Goal: Information Seeking & Learning: Learn about a topic

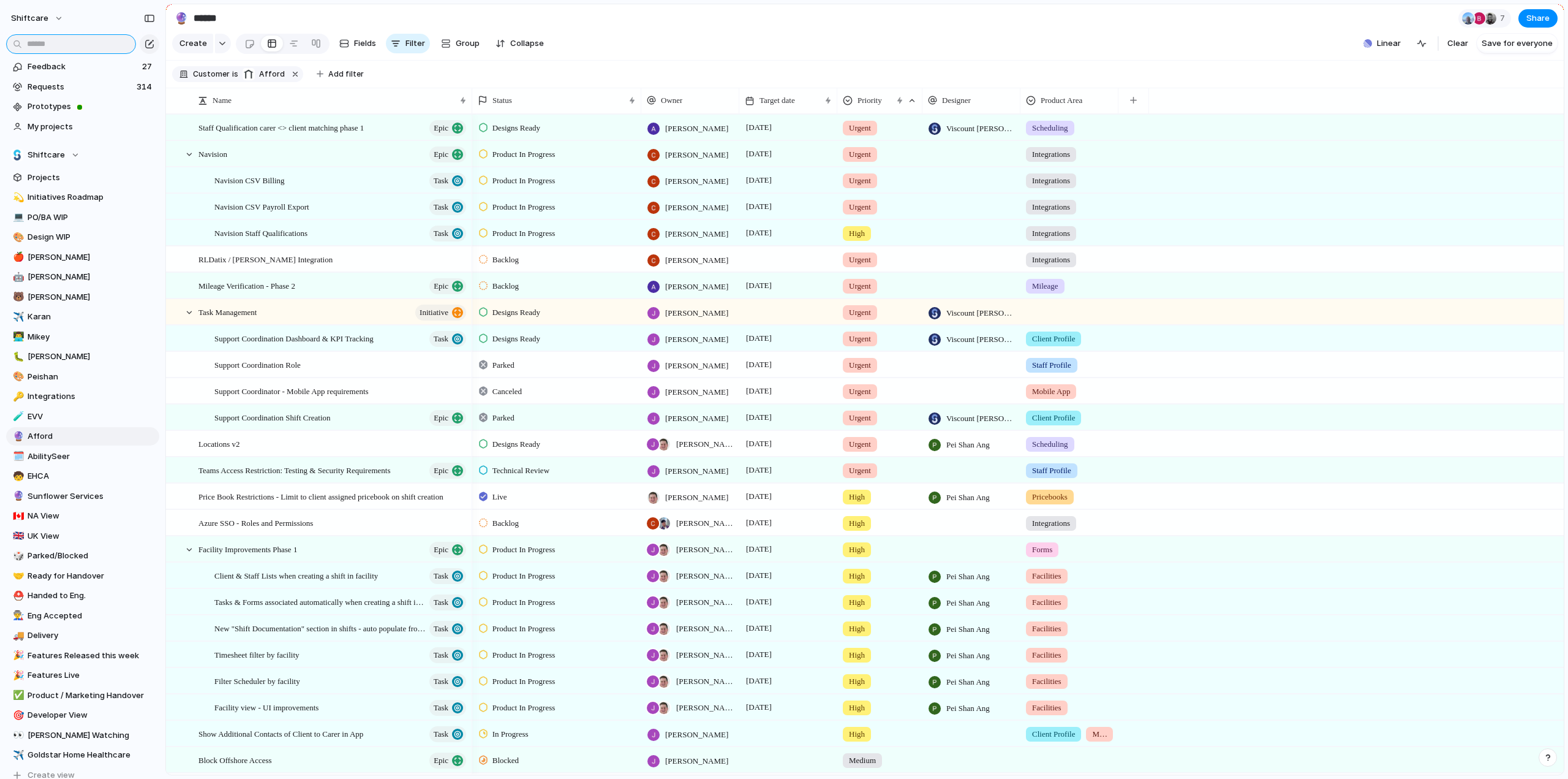
click at [86, 49] on input "text" at bounding box center [71, 44] width 130 height 20
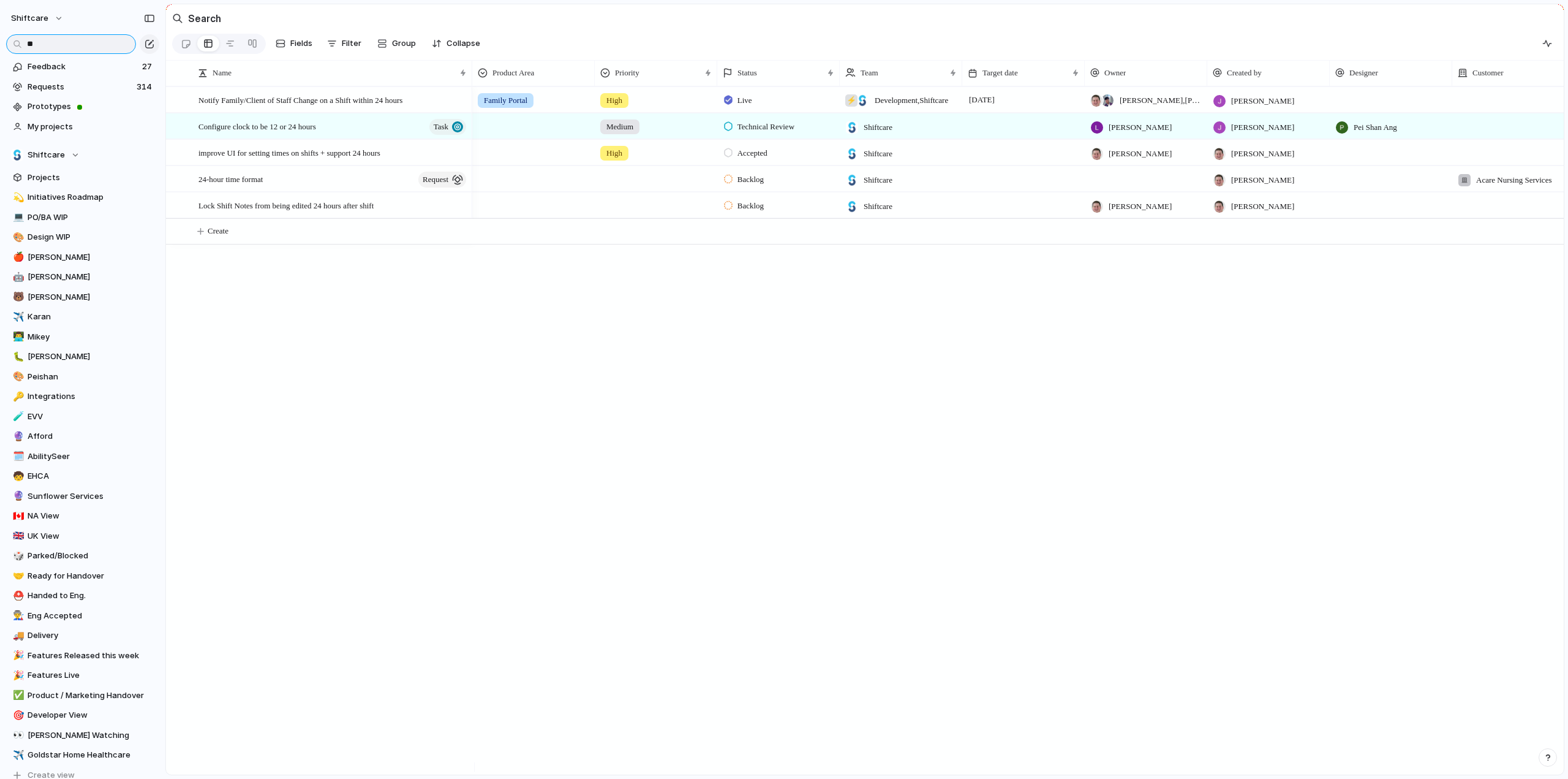
type input "**"
click at [703, 133] on div "Medium" at bounding box center [656, 124] width 122 height 21
click at [284, 136] on div "Urgent High Medium Low No Priority" at bounding box center [784, 390] width 1568 height 779
click at [269, 130] on span "Configure clock to be 12 or 24 hours" at bounding box center [257, 126] width 117 height 14
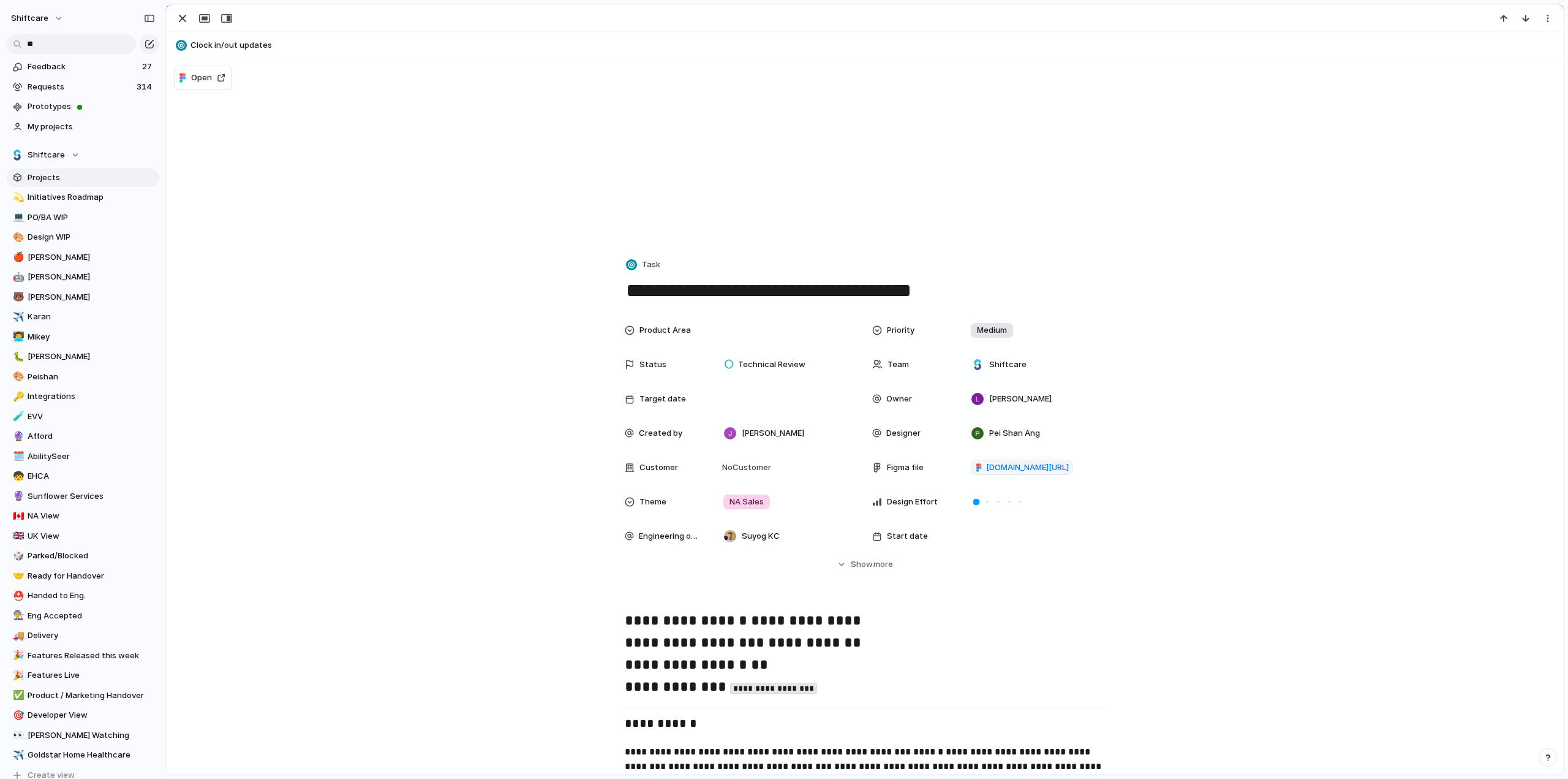
click at [57, 179] on span "Projects" at bounding box center [91, 177] width 127 height 12
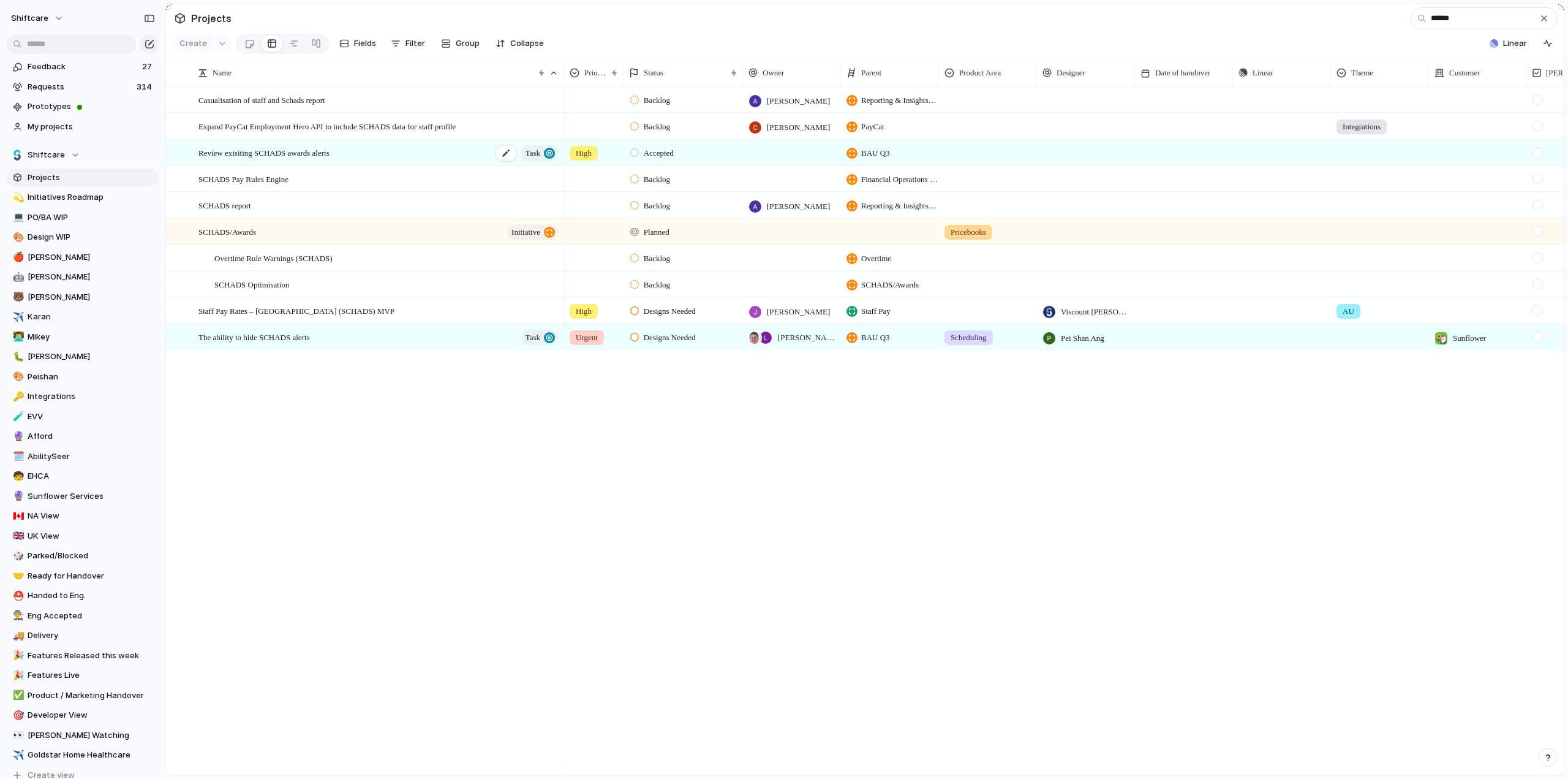
type input "******"
click at [374, 163] on div "Review exisiting SCHADS awards alerts Task" at bounding box center [379, 153] width 361 height 25
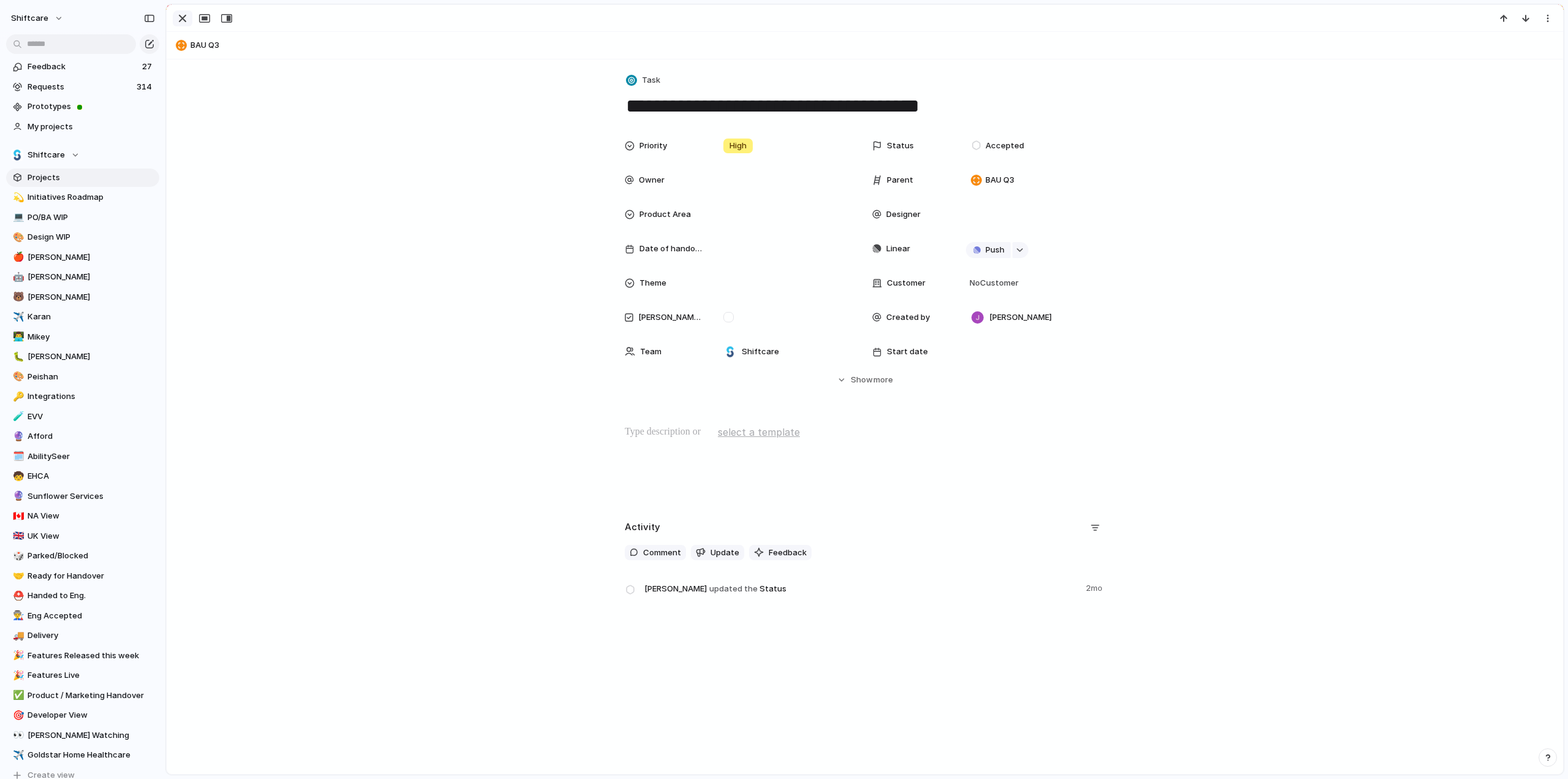
click at [179, 21] on div "button" at bounding box center [182, 18] width 15 height 15
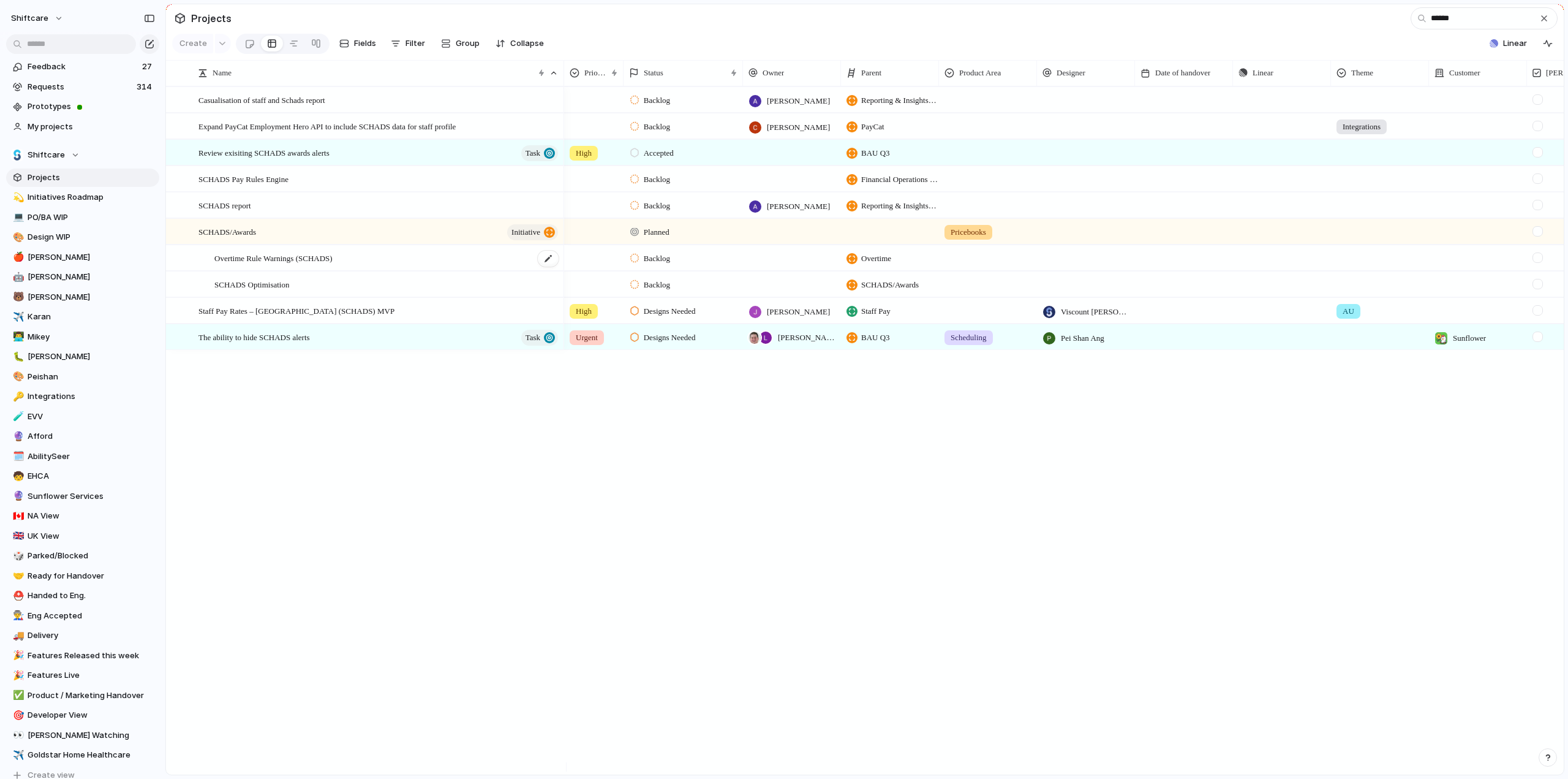
click at [245, 263] on span "Overtime Rule Warnings (SCHADS)" at bounding box center [274, 257] width 118 height 14
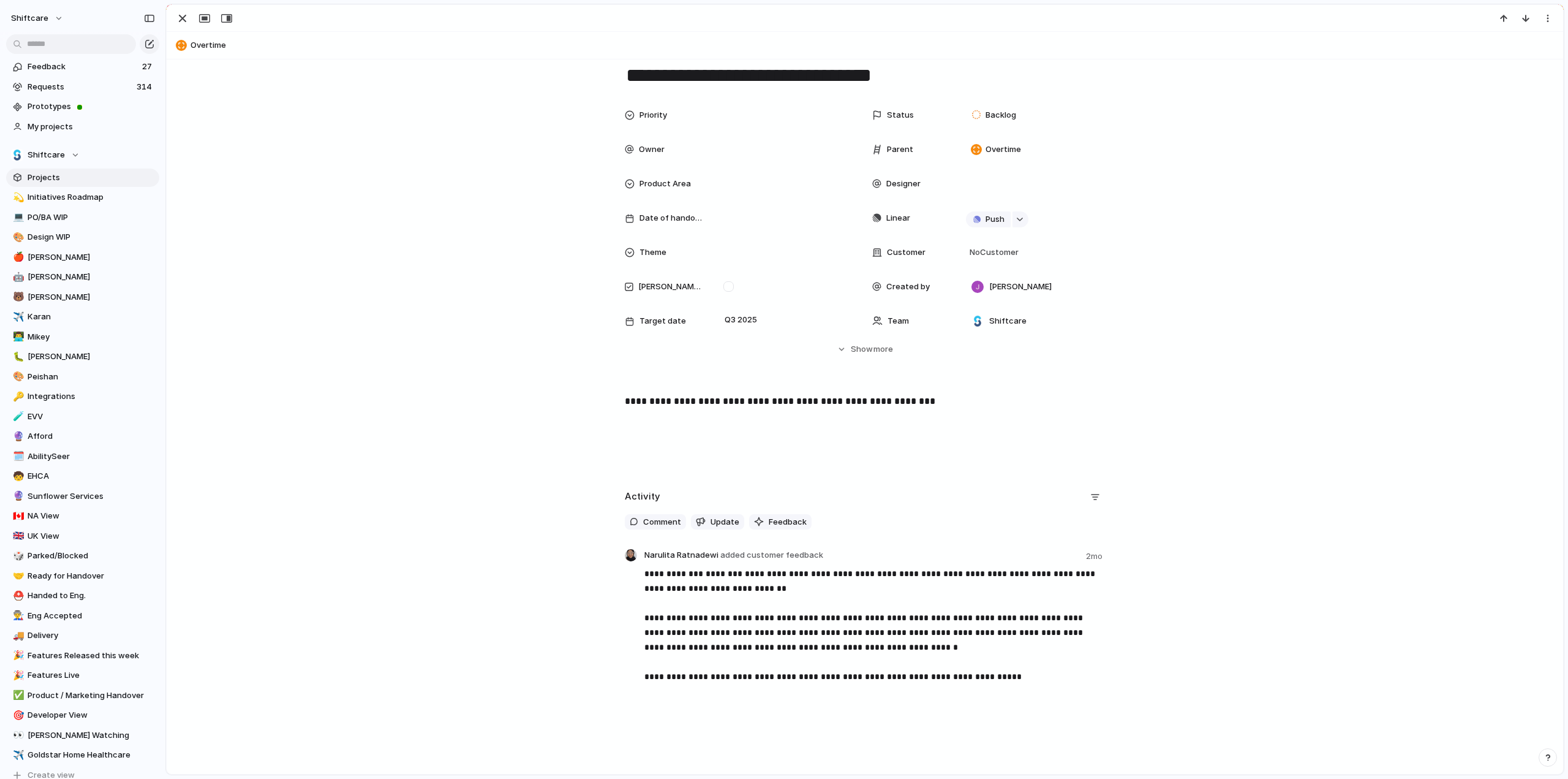
scroll to position [44, 0]
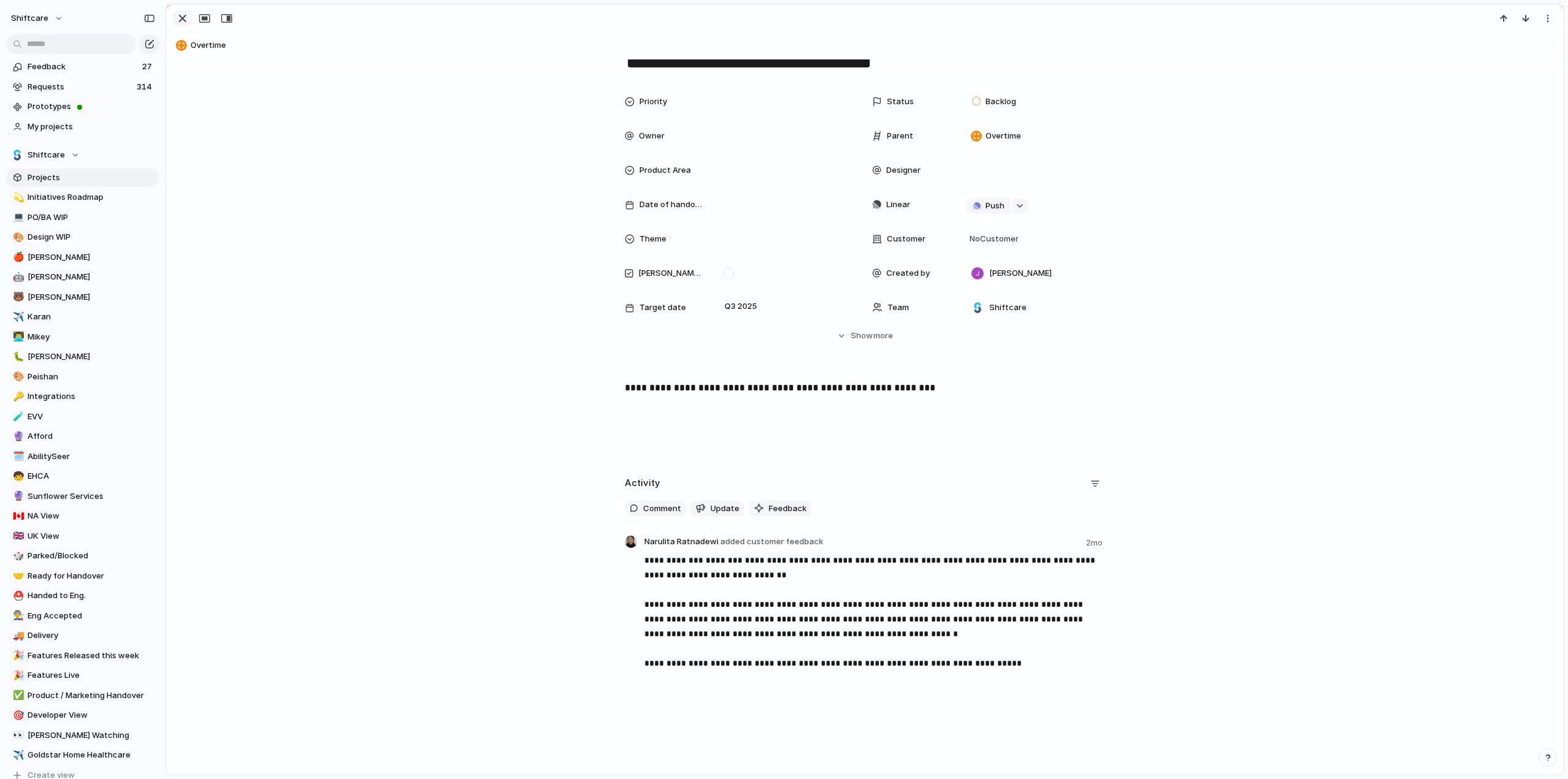
click at [184, 16] on div "button" at bounding box center [182, 18] width 15 height 15
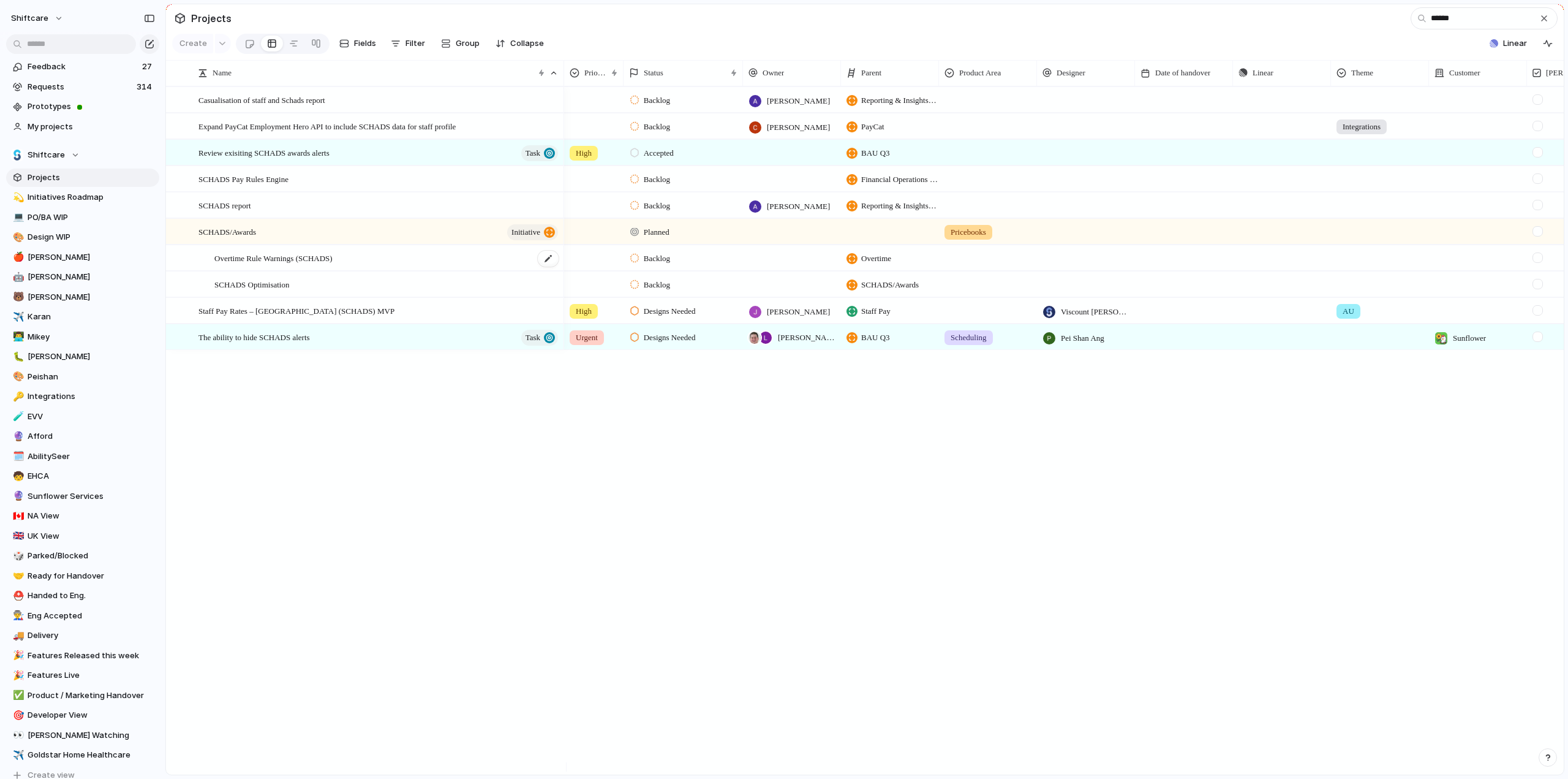
click at [254, 265] on span "Overtime Rule Warnings (SCHADS)" at bounding box center [274, 257] width 118 height 14
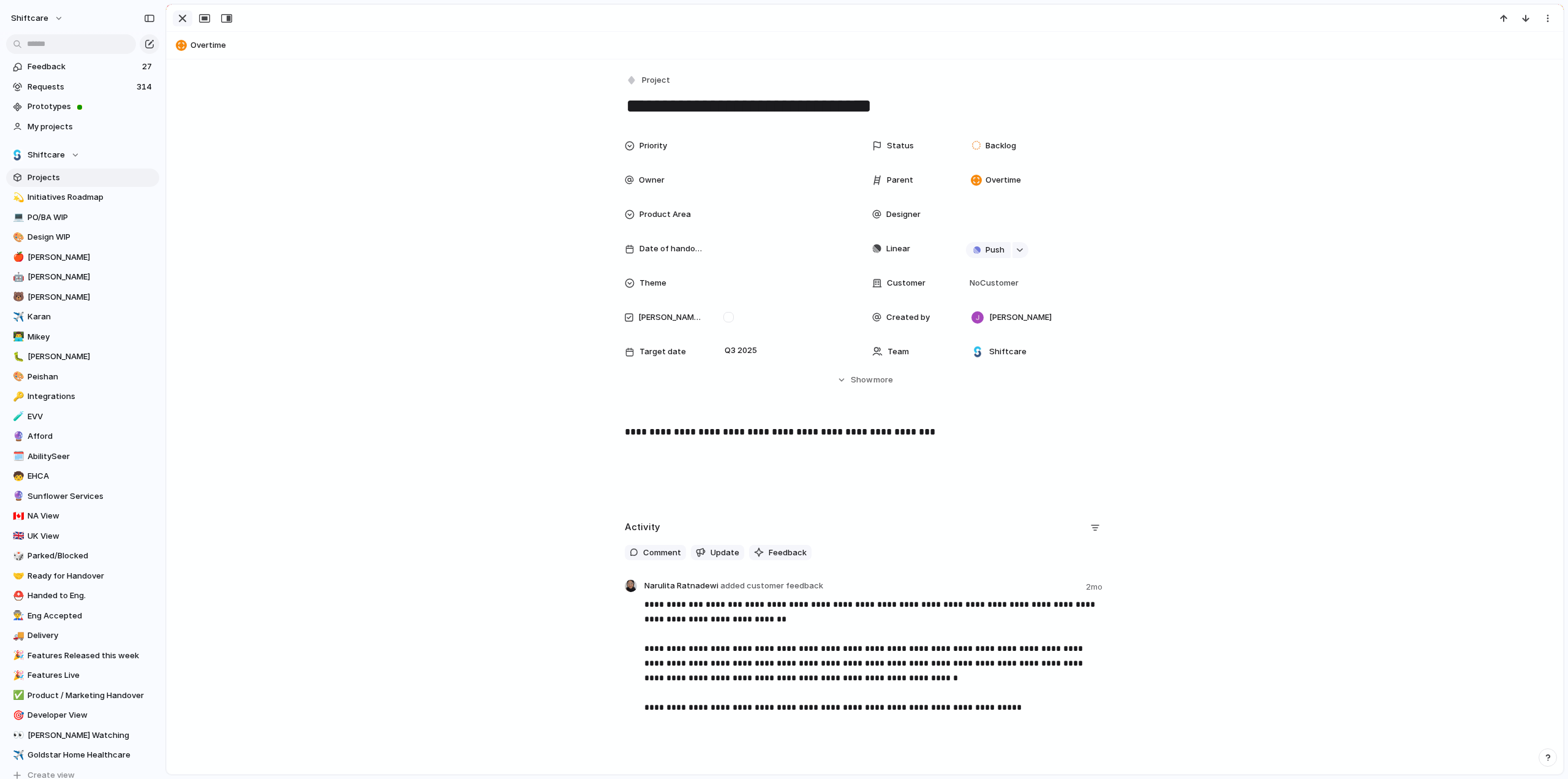
click at [182, 17] on div "button" at bounding box center [182, 18] width 15 height 15
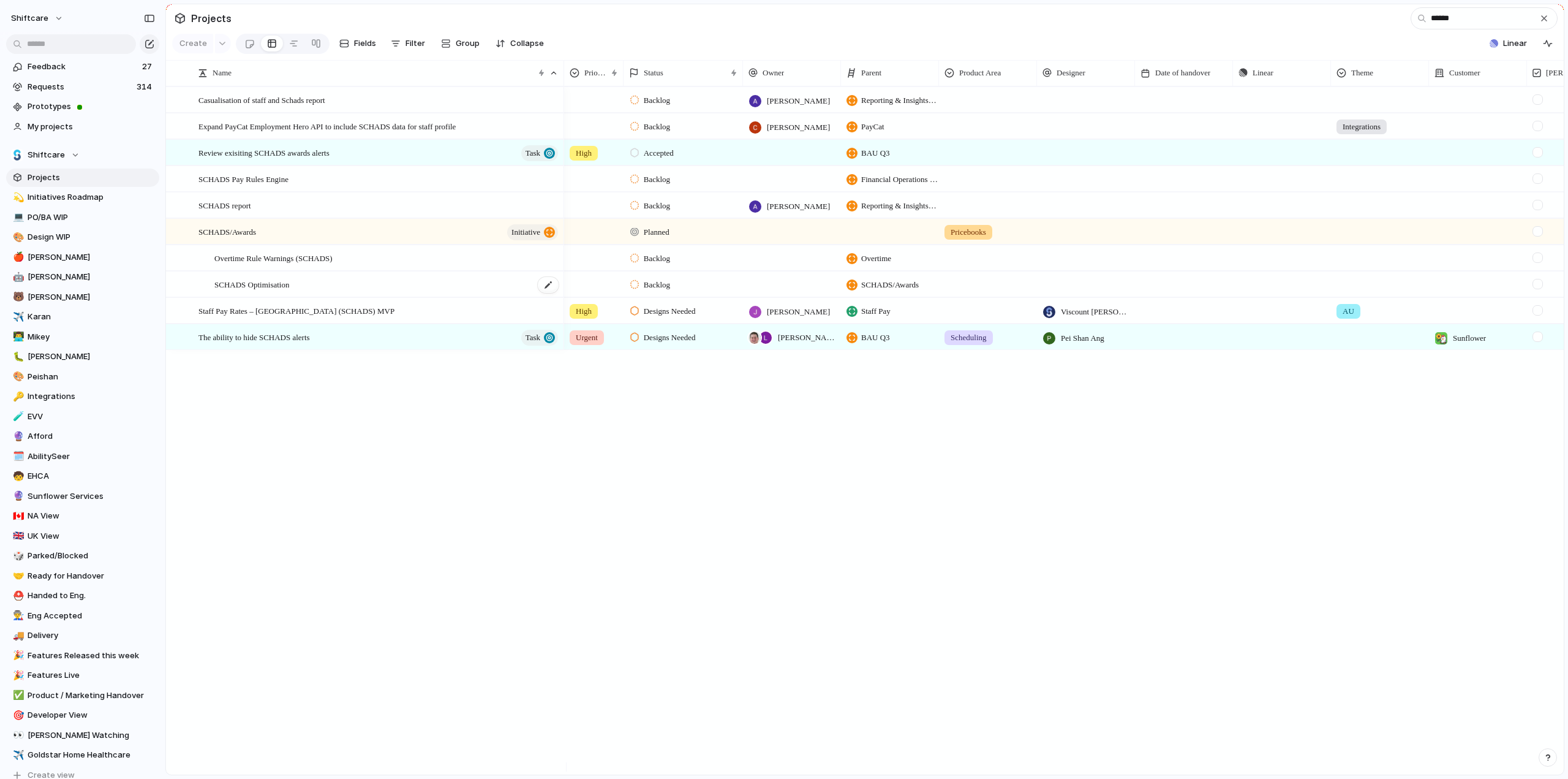
click at [279, 291] on span "SCHADS Optimisation" at bounding box center [251, 283] width 75 height 14
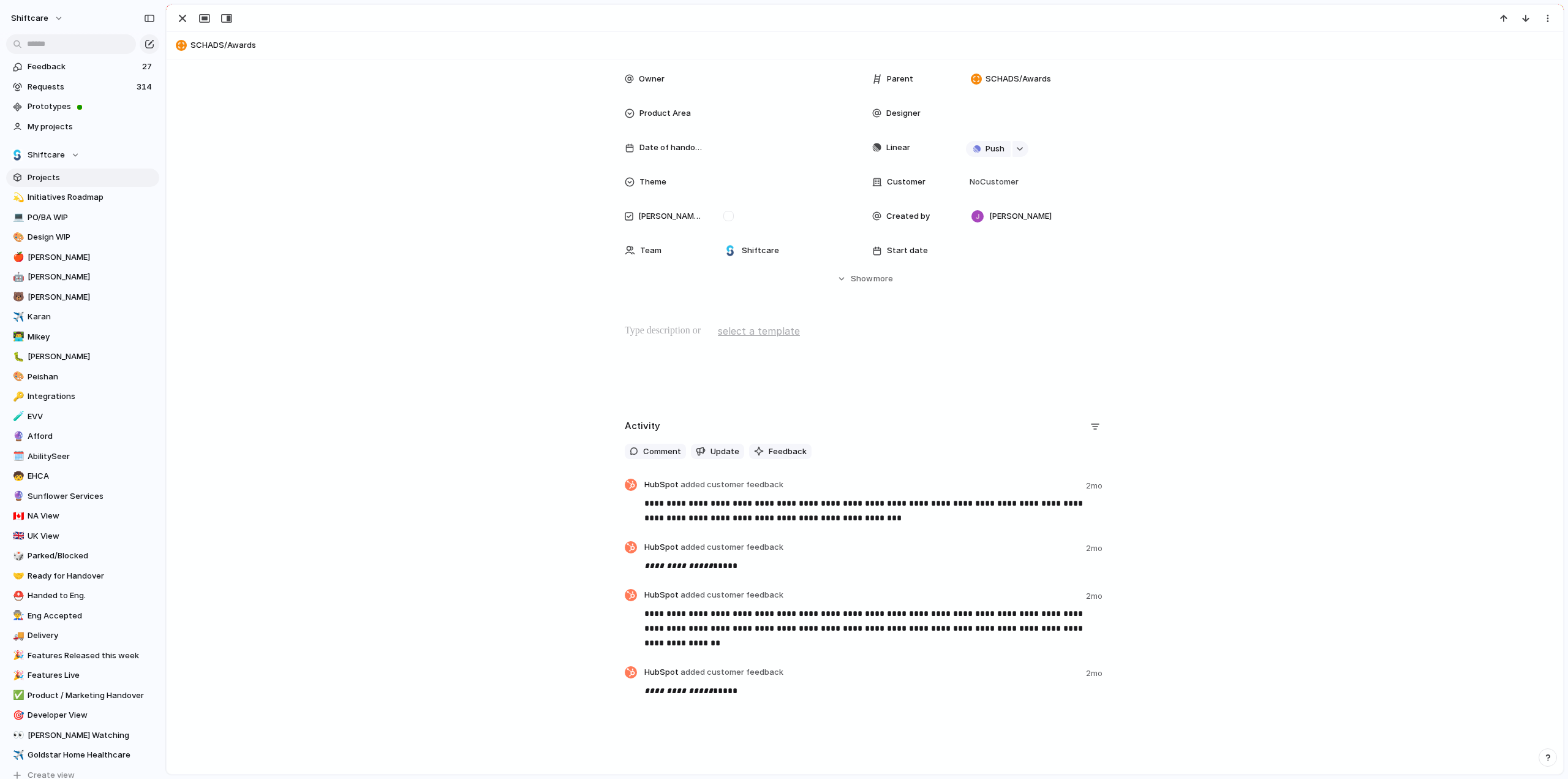
scroll to position [129, 0]
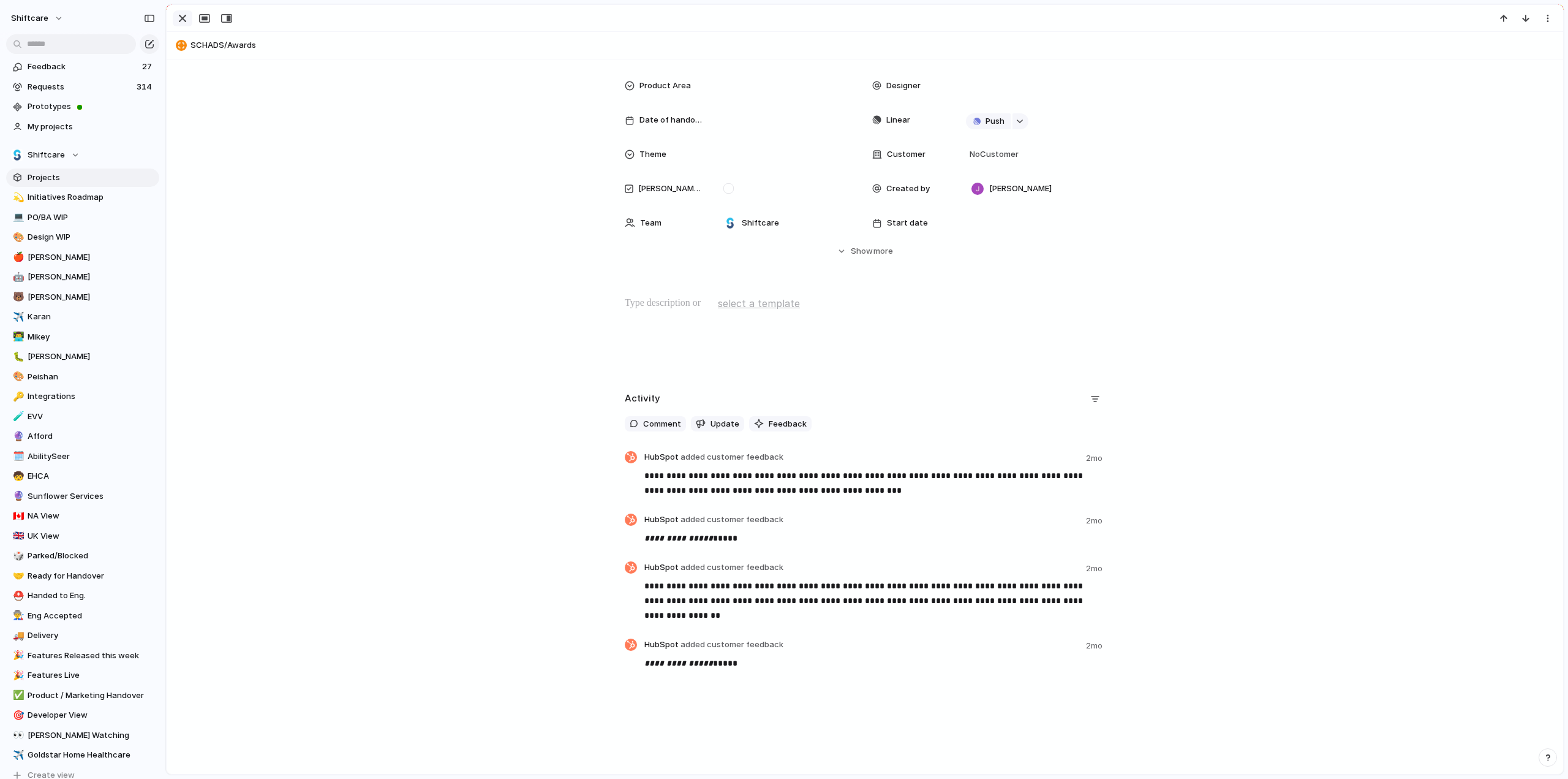
click at [186, 19] on div "button" at bounding box center [182, 18] width 15 height 15
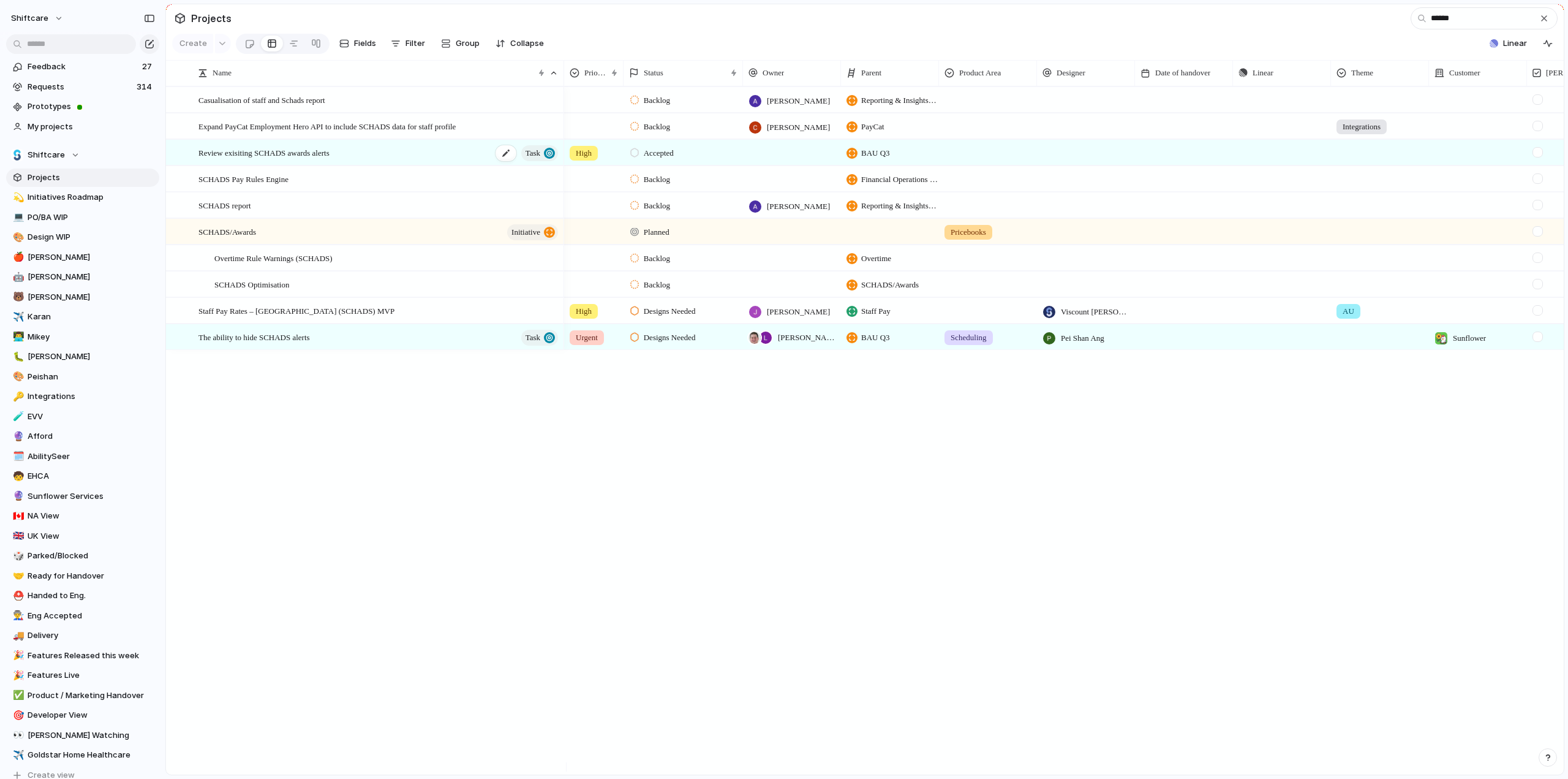
click at [260, 159] on span "Review exisiting SCHADS awards alerts" at bounding box center [264, 152] width 131 height 14
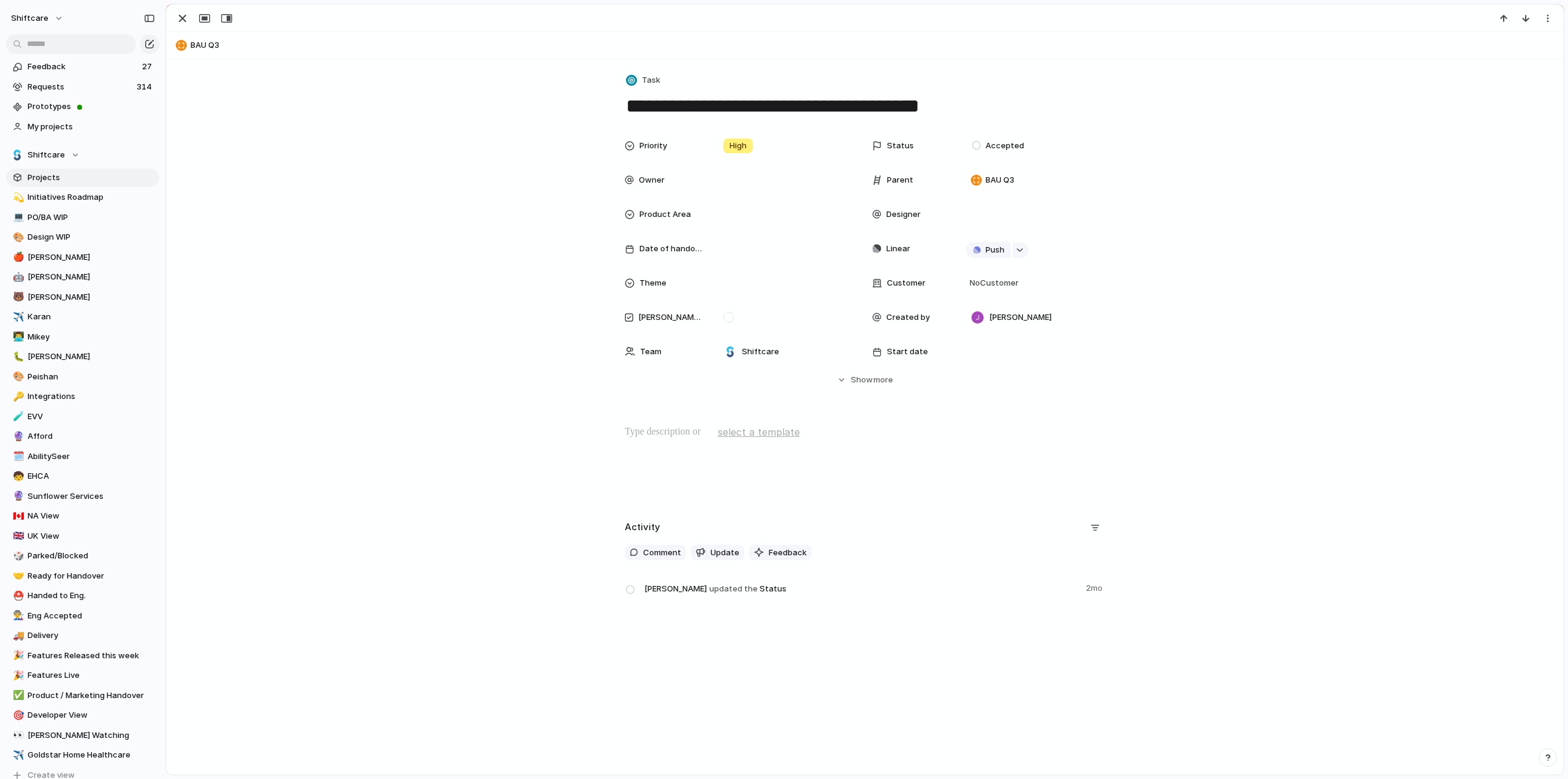
click at [629, 439] on p at bounding box center [864, 432] width 480 height 15
click at [843, 386] on button "Hide Show more" at bounding box center [864, 380] width 480 height 22
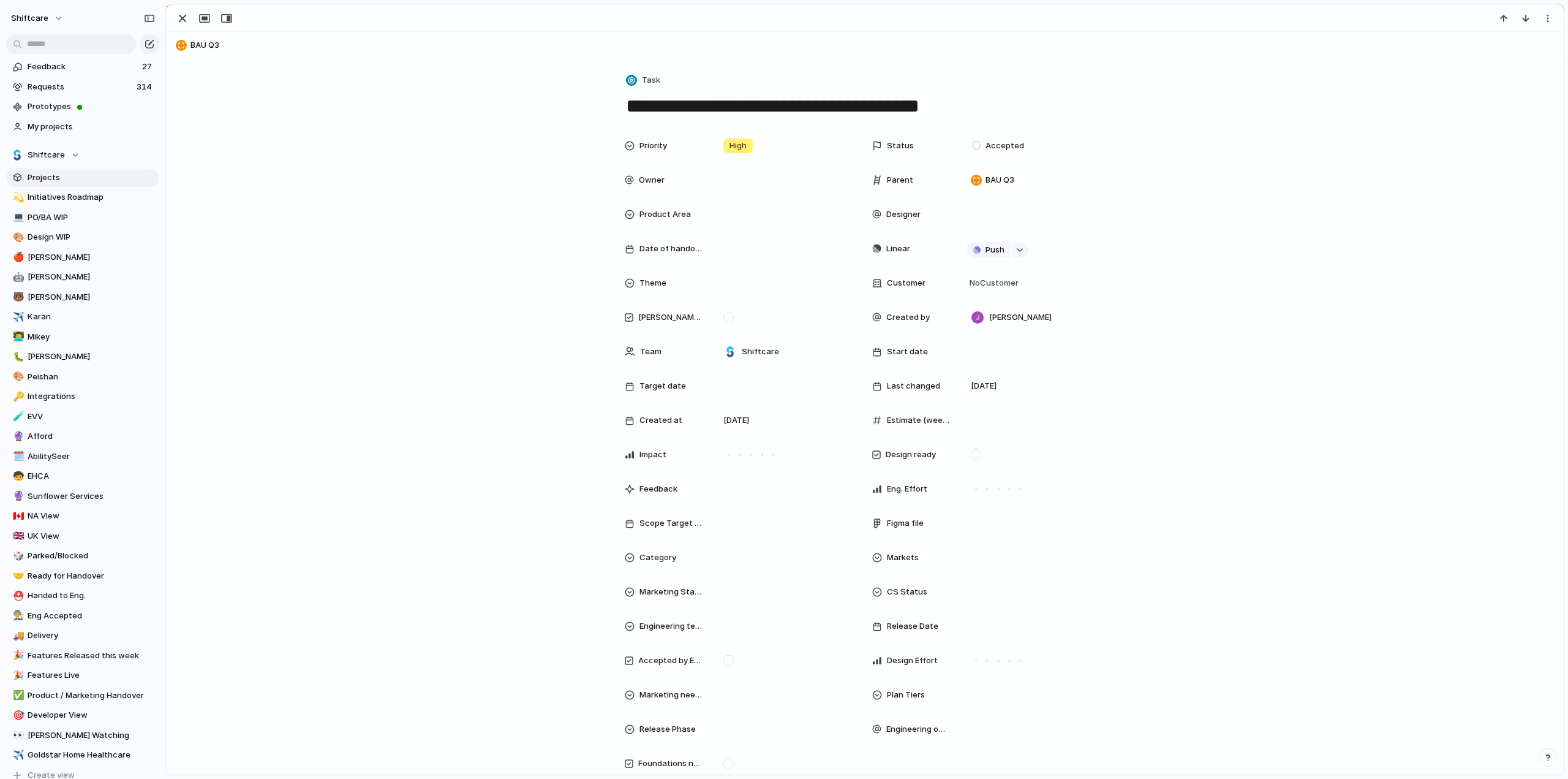
click at [181, 27] on div at bounding box center [865, 18] width 1396 height 27
click at [179, 12] on div "button" at bounding box center [182, 18] width 15 height 15
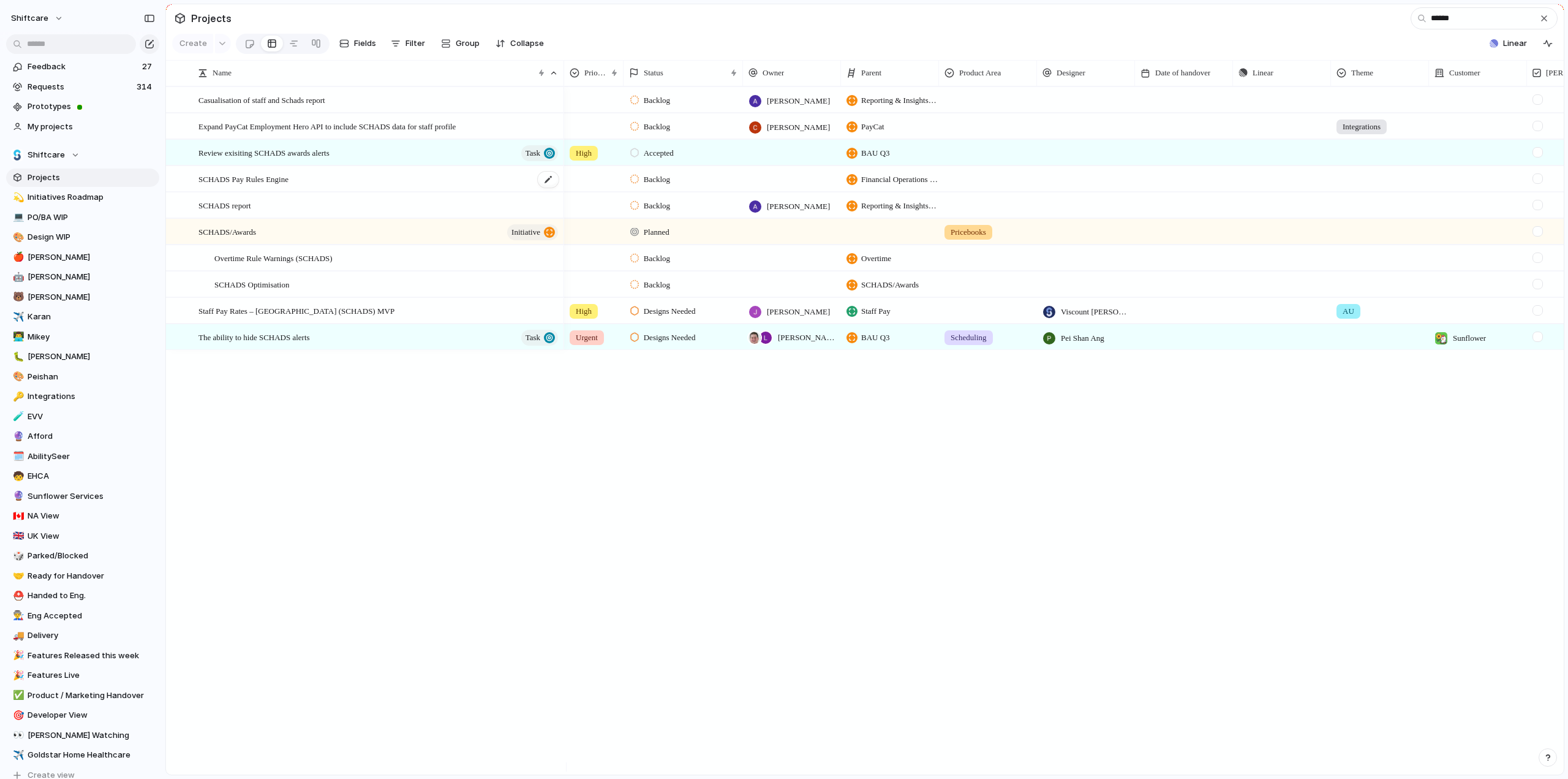
click at [287, 186] on span "SCHADS Pay Rules Engine" at bounding box center [244, 178] width 90 height 14
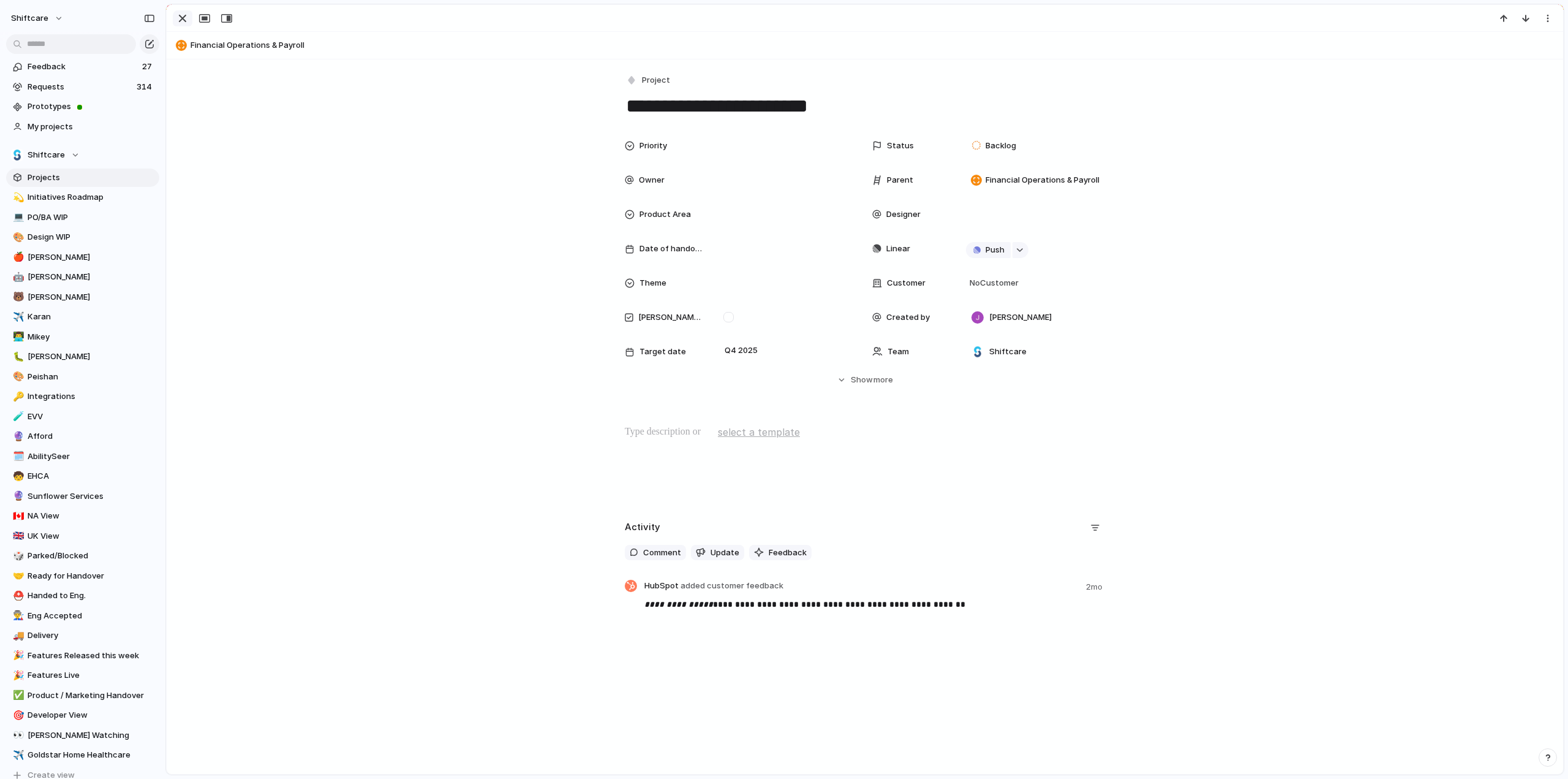
click at [178, 16] on div "button" at bounding box center [182, 18] width 15 height 15
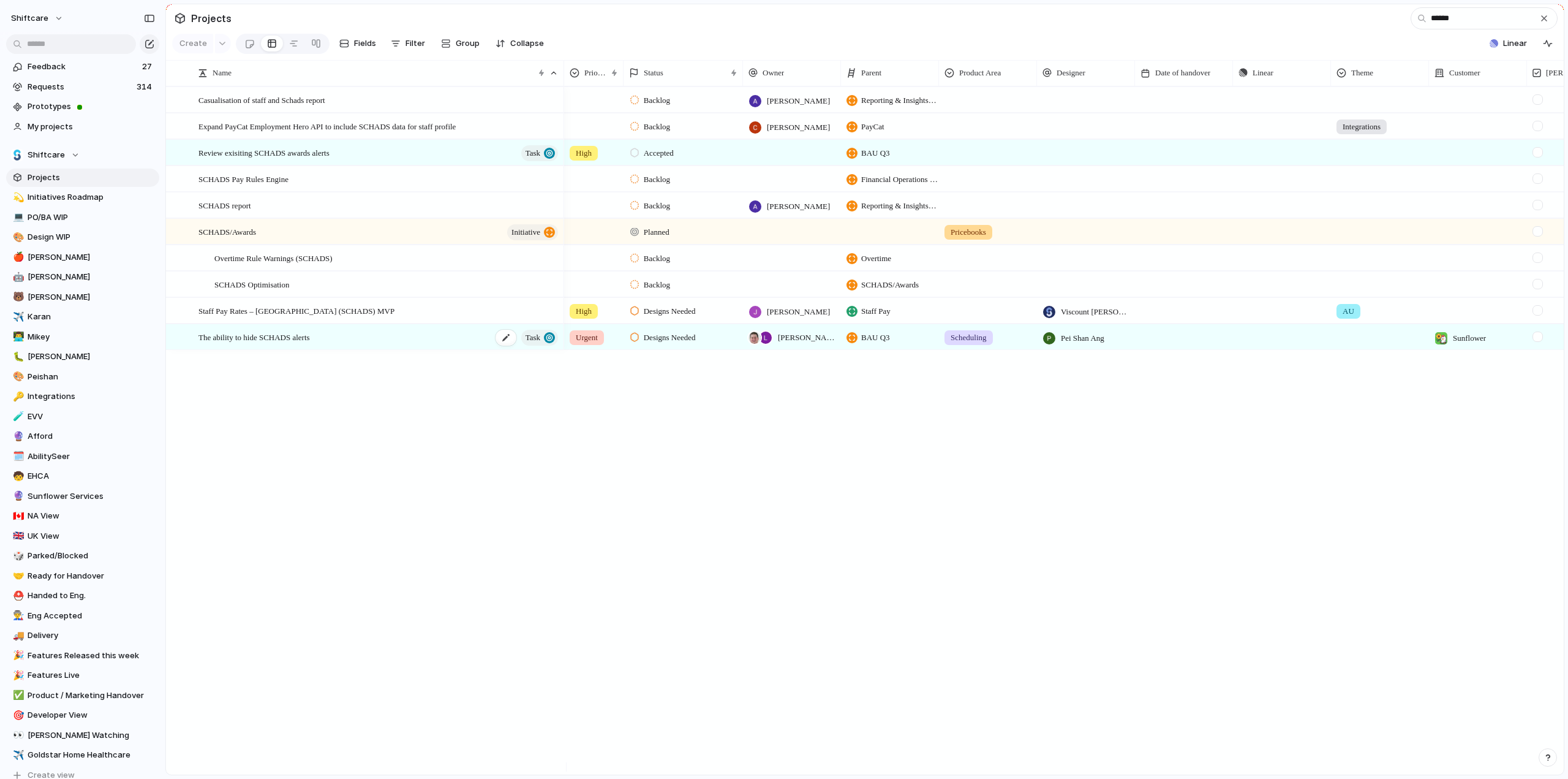
click at [299, 343] on span "The ability to hide SCHADS alerts" at bounding box center [255, 336] width 112 height 14
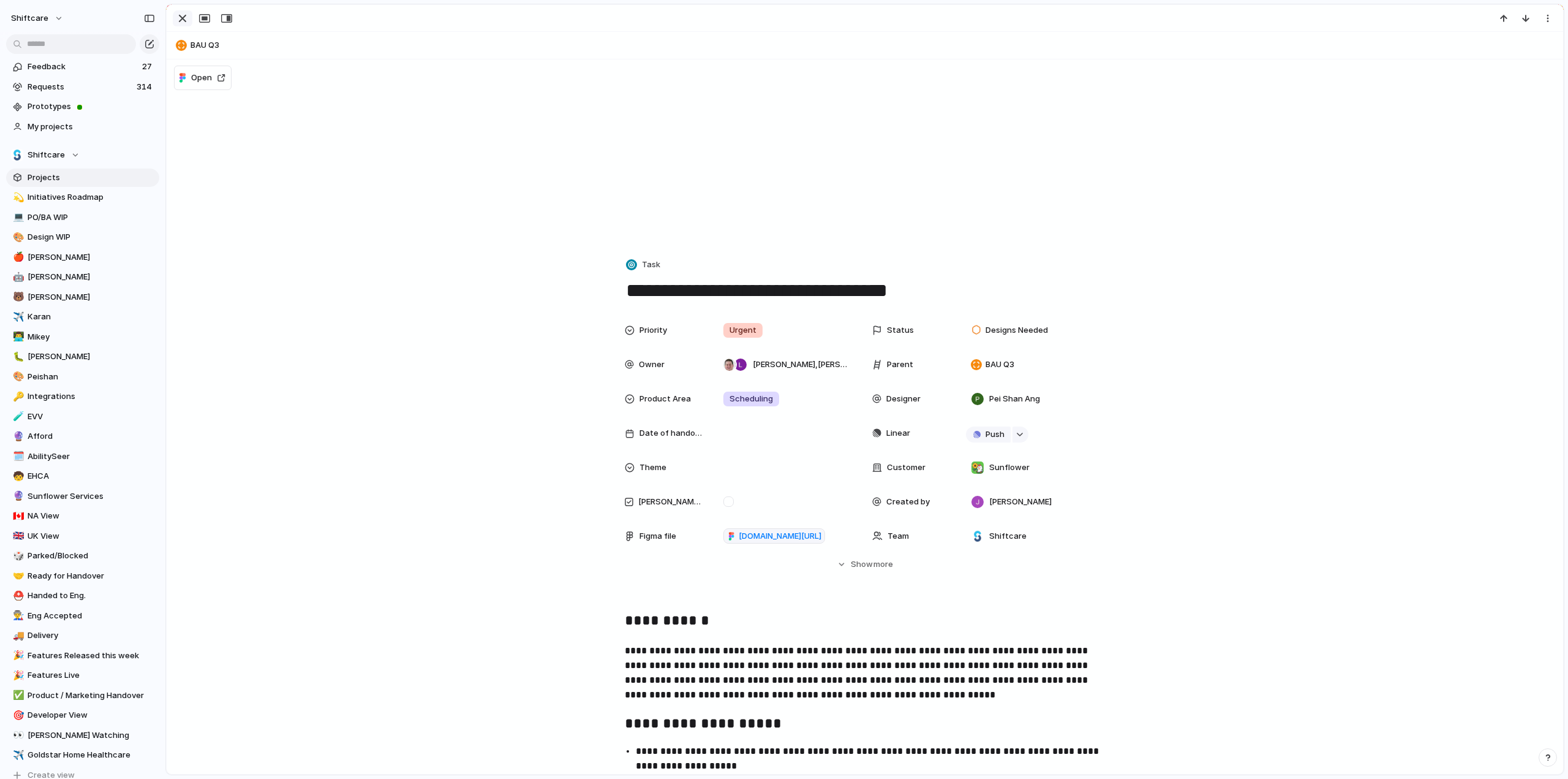
click at [182, 12] on div "button" at bounding box center [182, 18] width 15 height 15
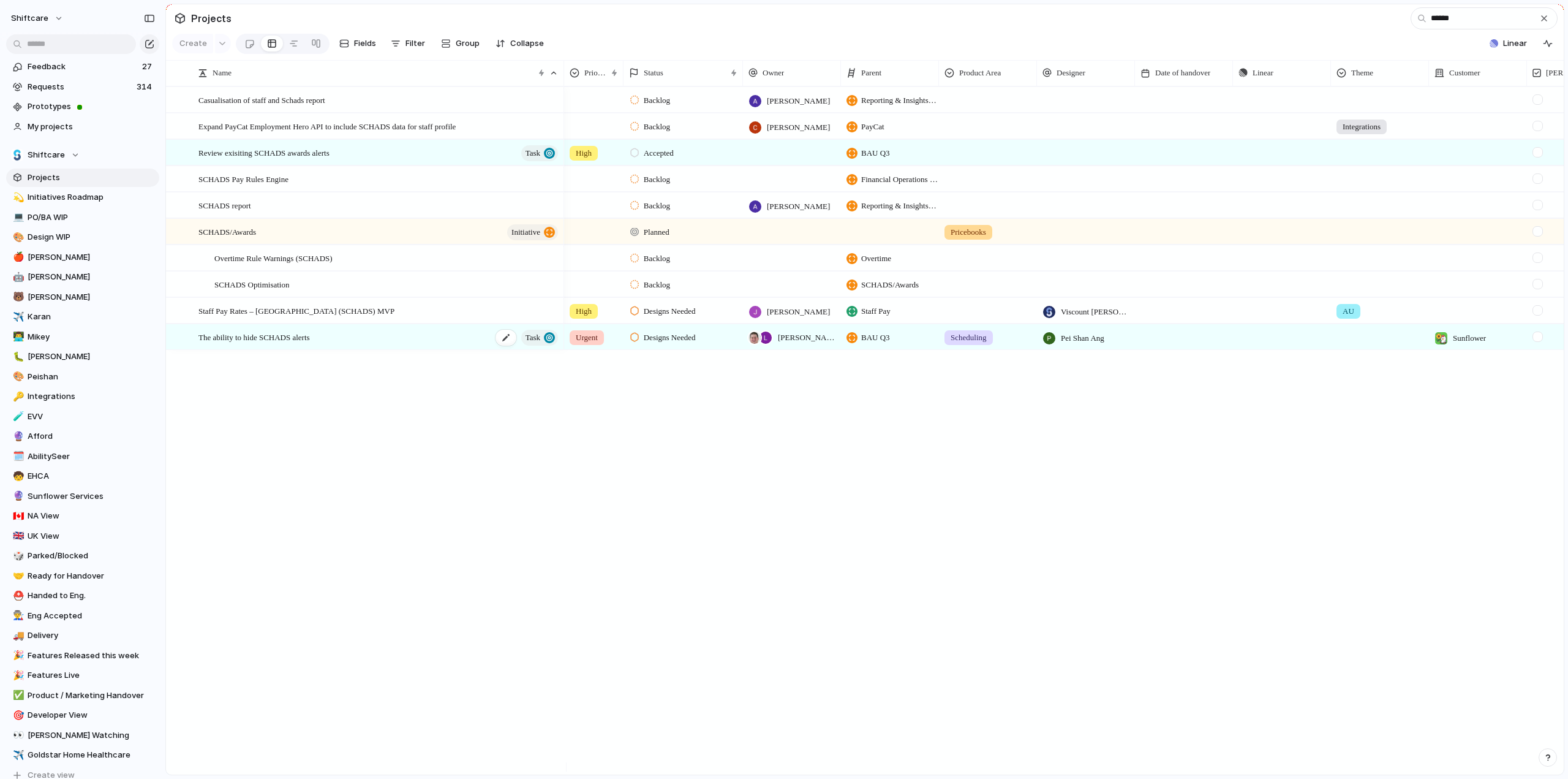
click at [292, 343] on span "The ability to hide SCHADS alerts" at bounding box center [255, 336] width 112 height 14
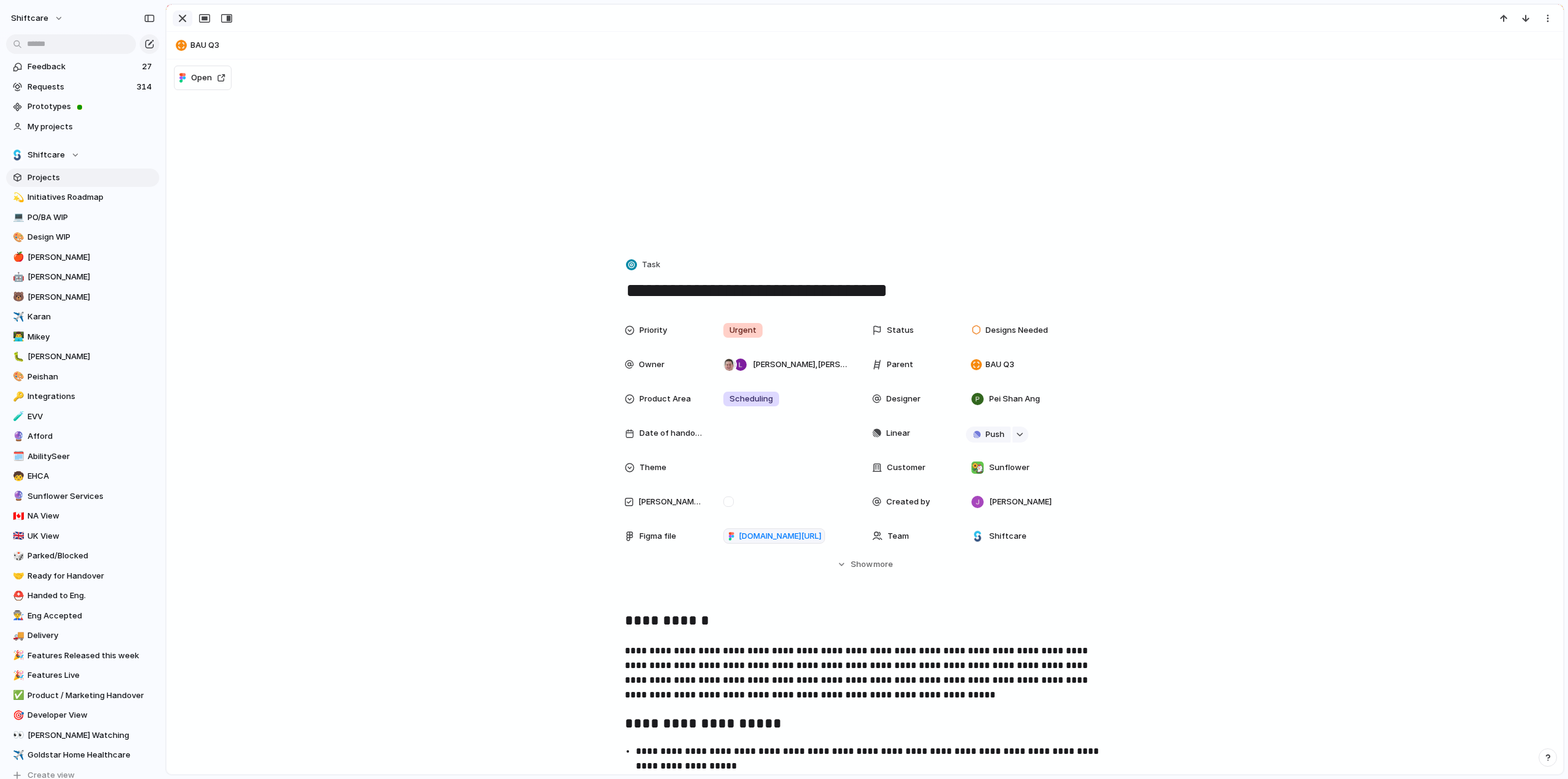
click at [181, 16] on div "button" at bounding box center [182, 18] width 15 height 15
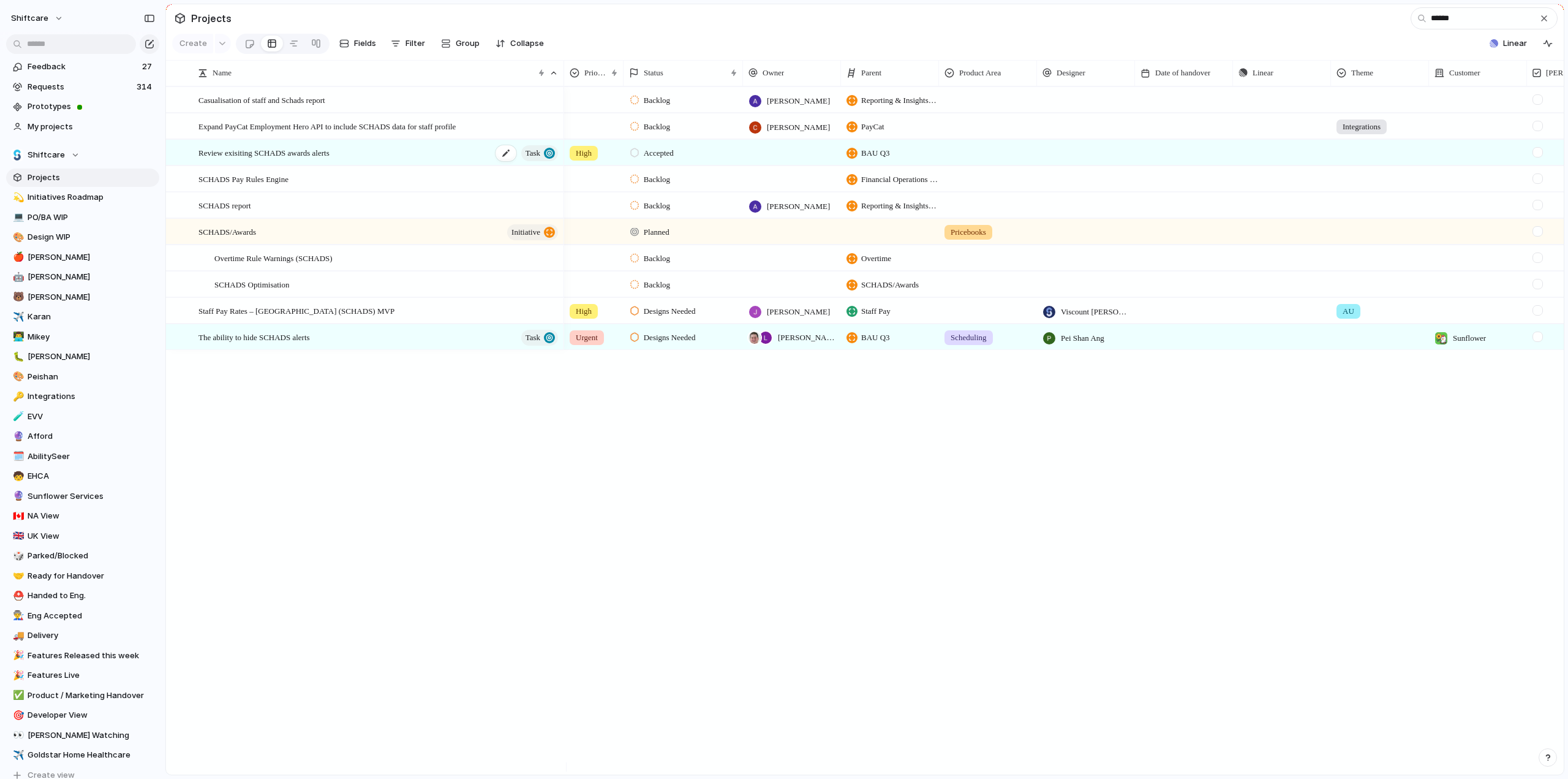
click at [229, 159] on span "Review exisiting SCHADS awards alerts" at bounding box center [264, 152] width 131 height 14
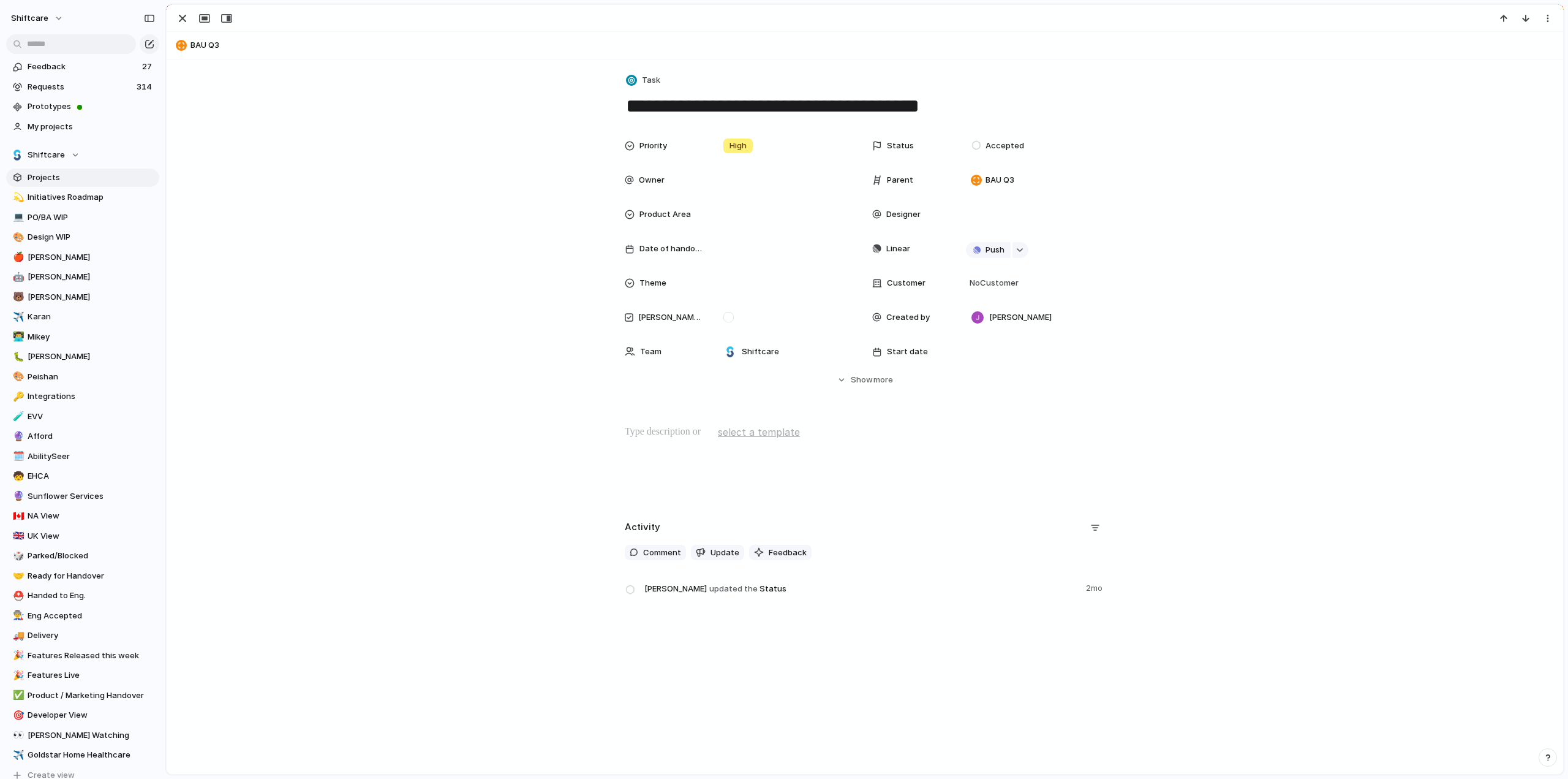
click at [644, 448] on div at bounding box center [865, 463] width 1367 height 78
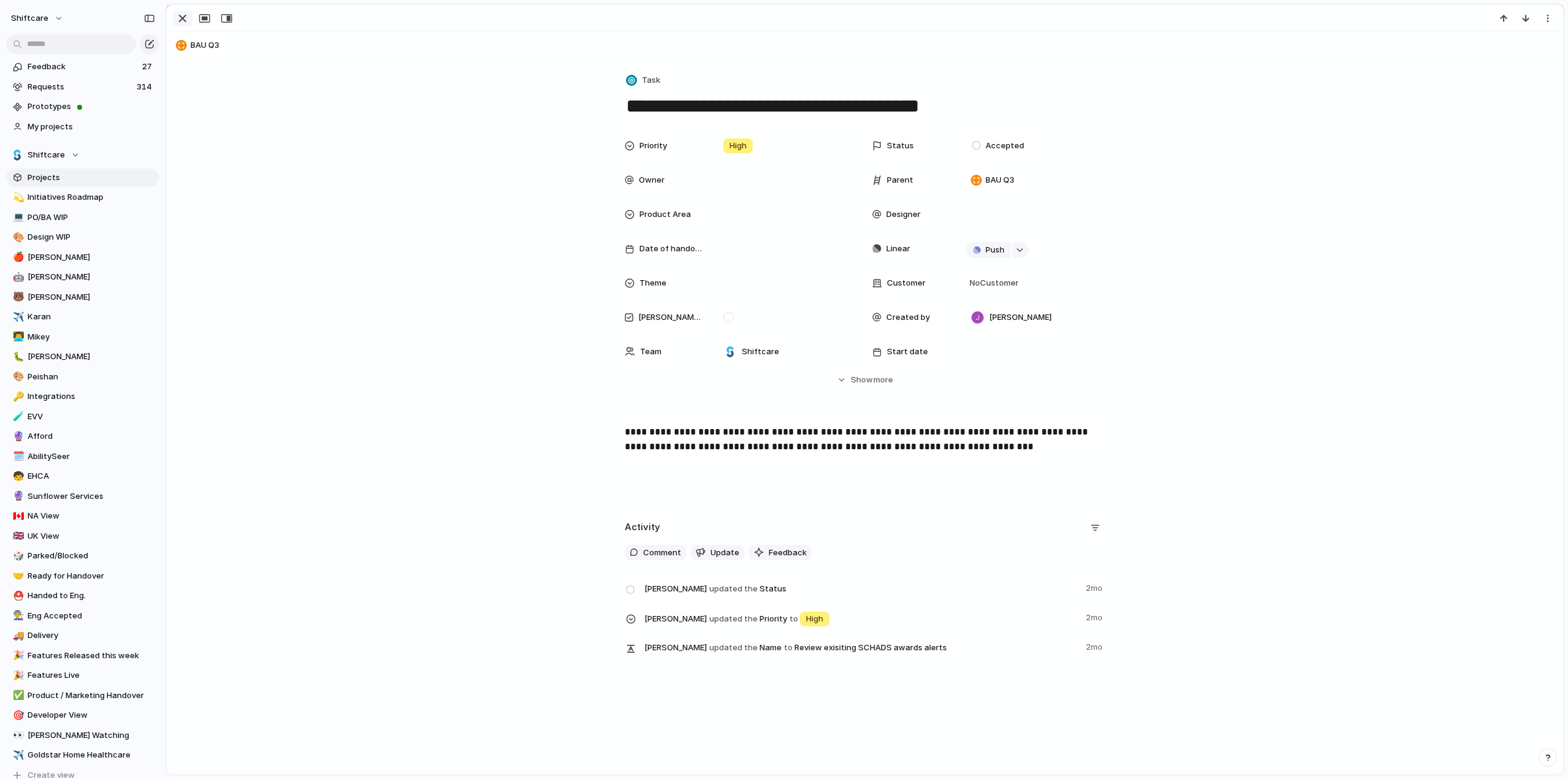
click at [182, 16] on div "button" at bounding box center [182, 18] width 15 height 15
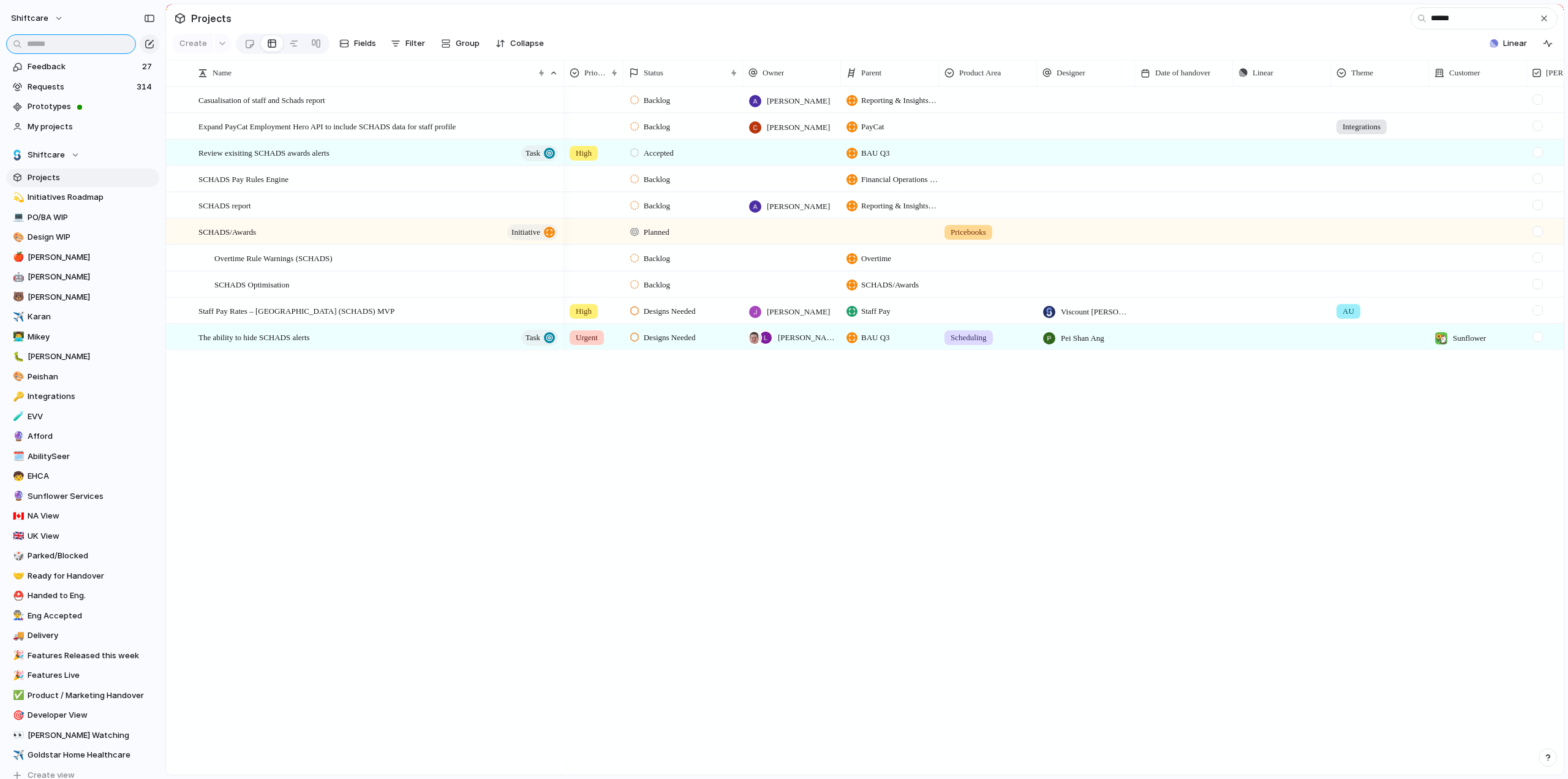
click at [106, 37] on input "text" at bounding box center [71, 44] width 130 height 20
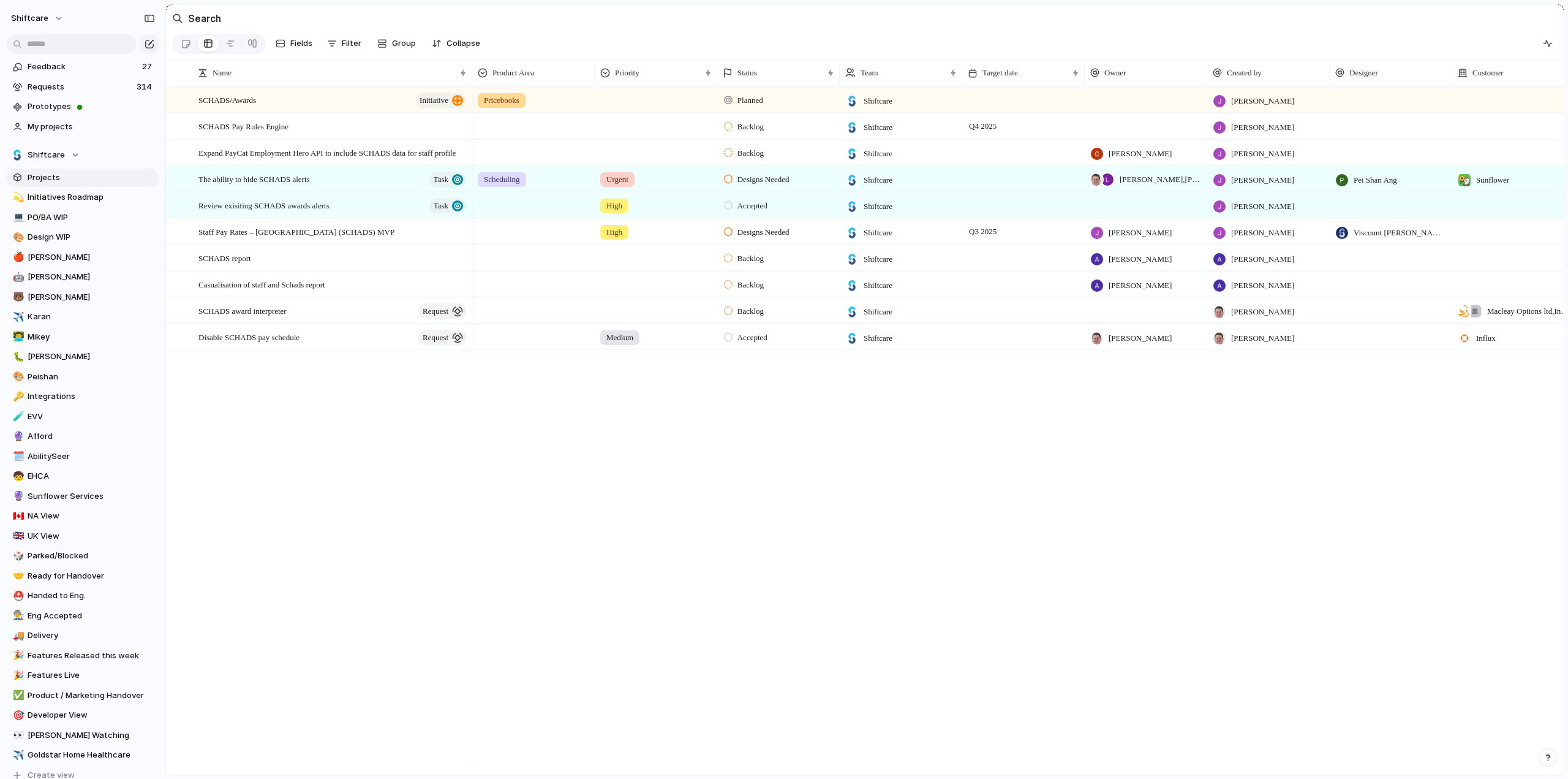
click at [62, 174] on span "Projects" at bounding box center [91, 177] width 127 height 12
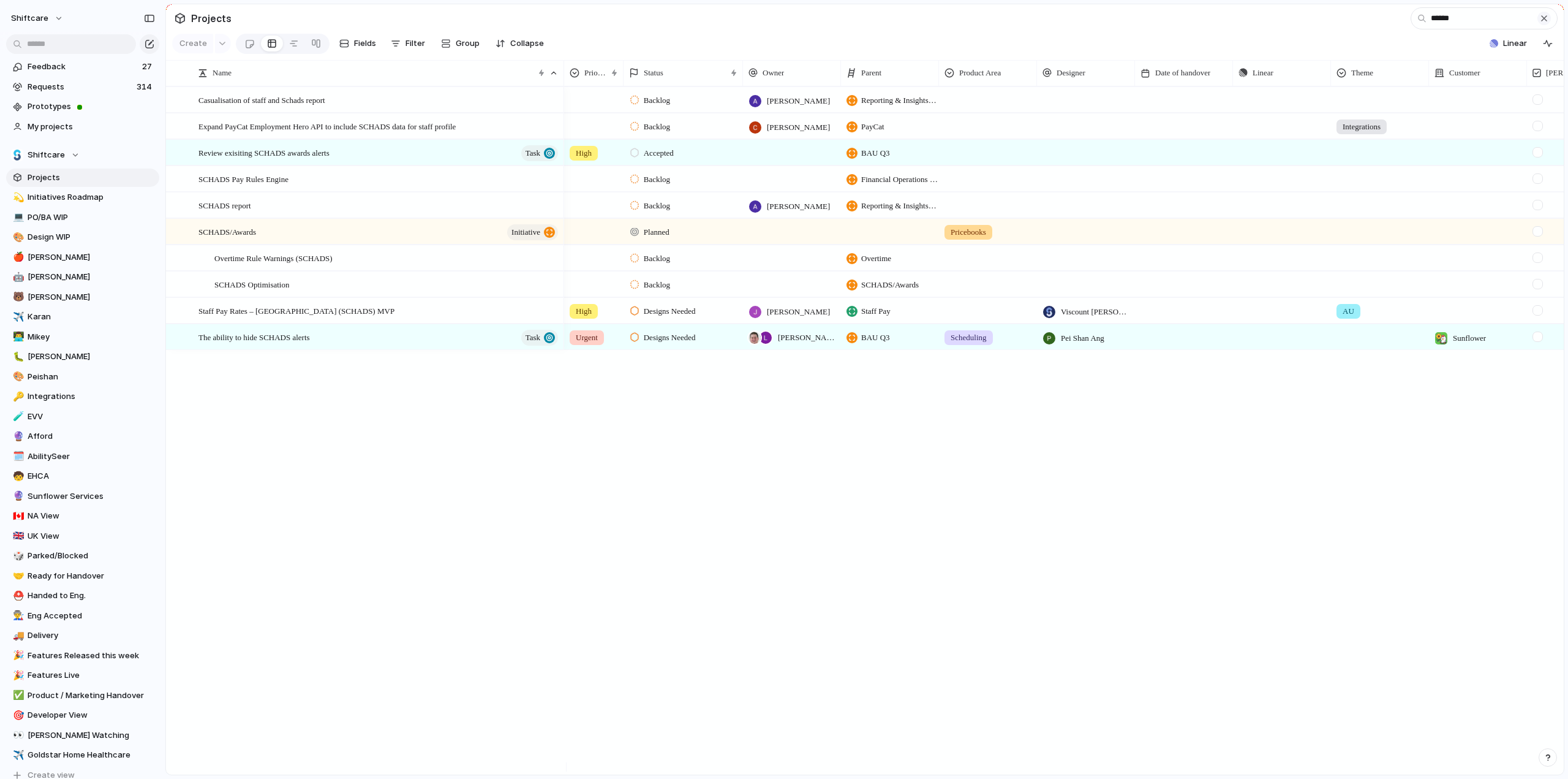
click at [1543, 23] on div "button" at bounding box center [1543, 18] width 10 height 10
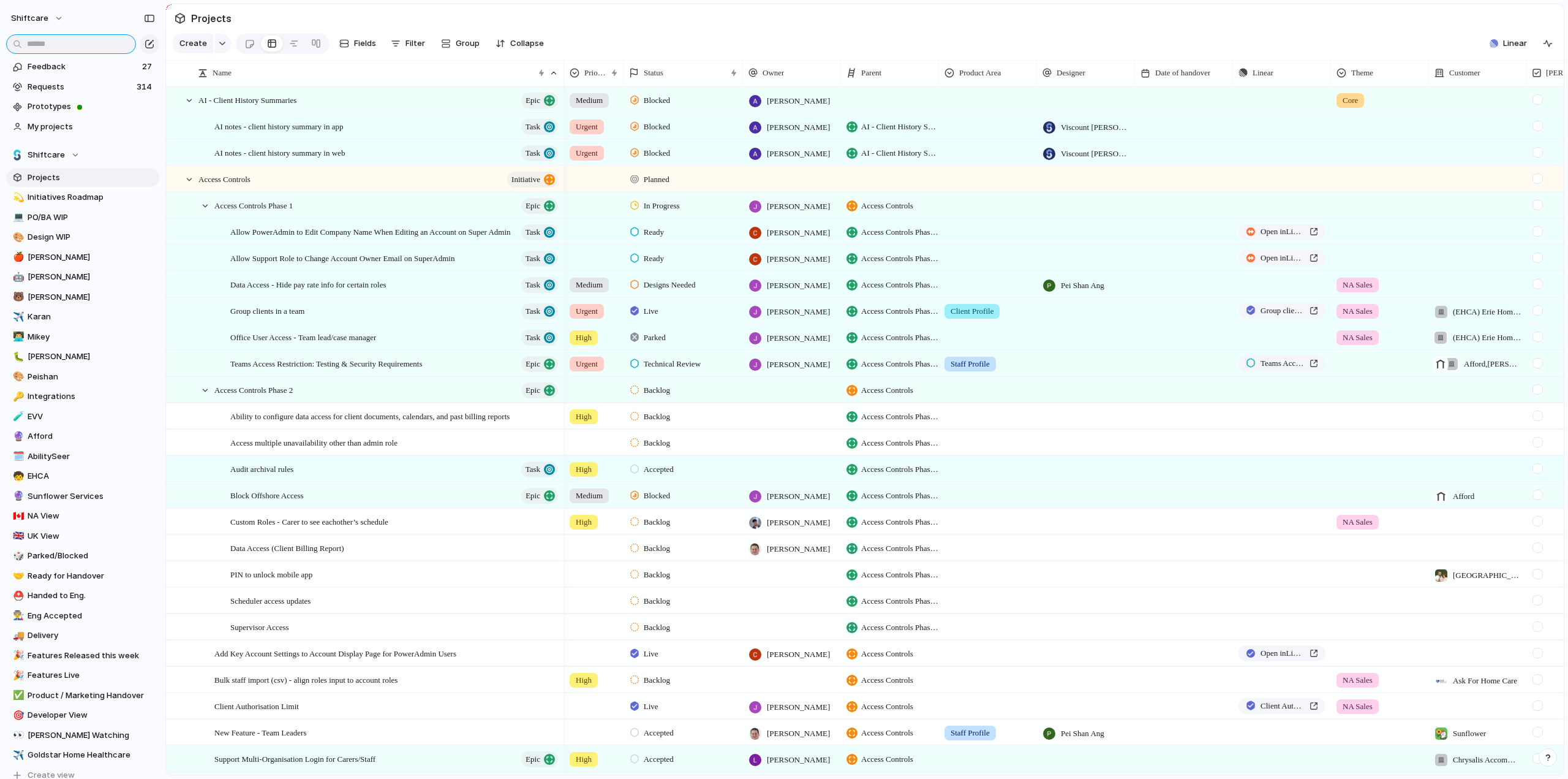
click at [60, 49] on input "text" at bounding box center [71, 44] width 130 height 20
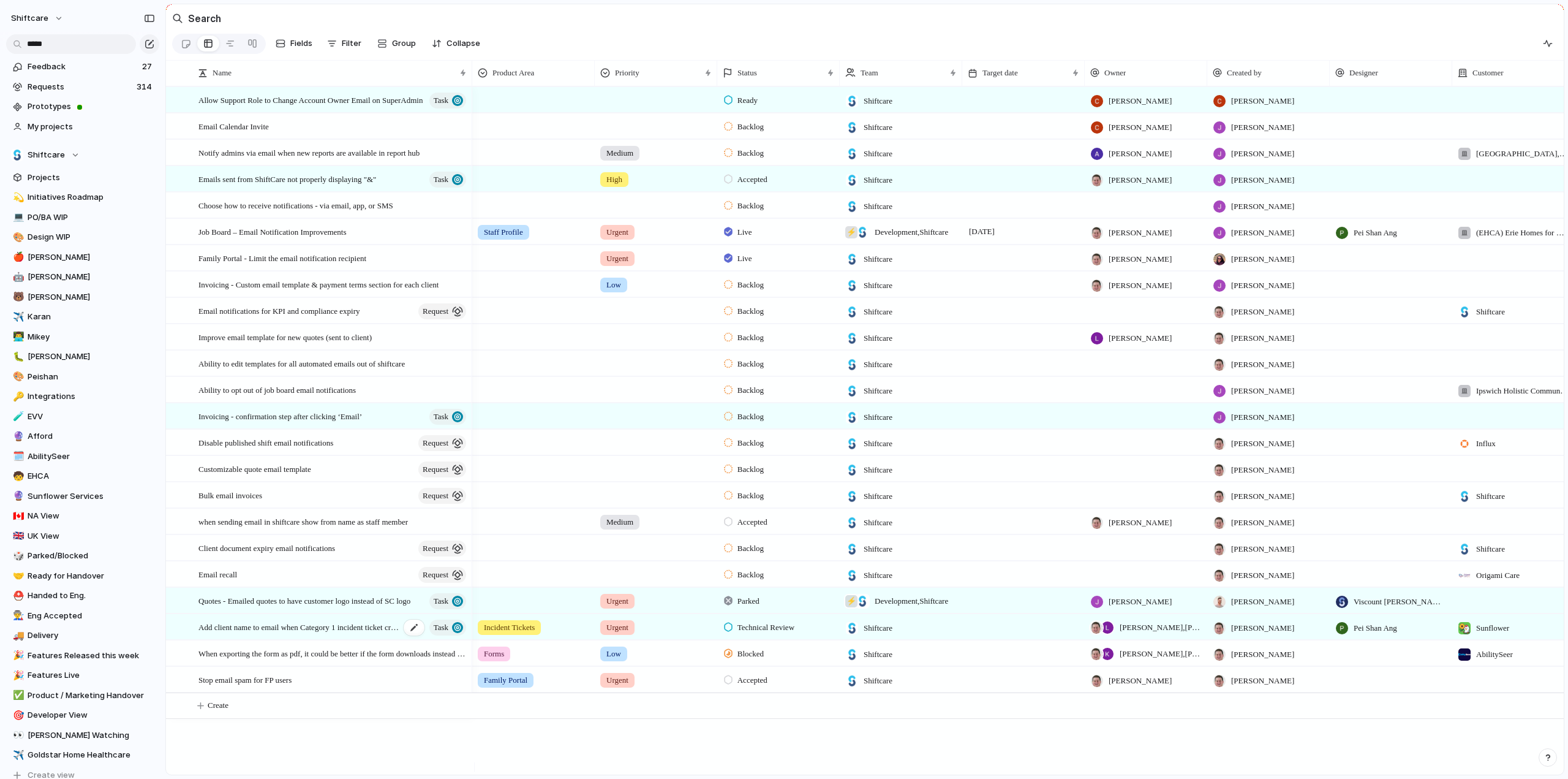
click at [277, 634] on span "Add client name to email when Category 1 incident ticket created" at bounding box center [299, 626] width 201 height 14
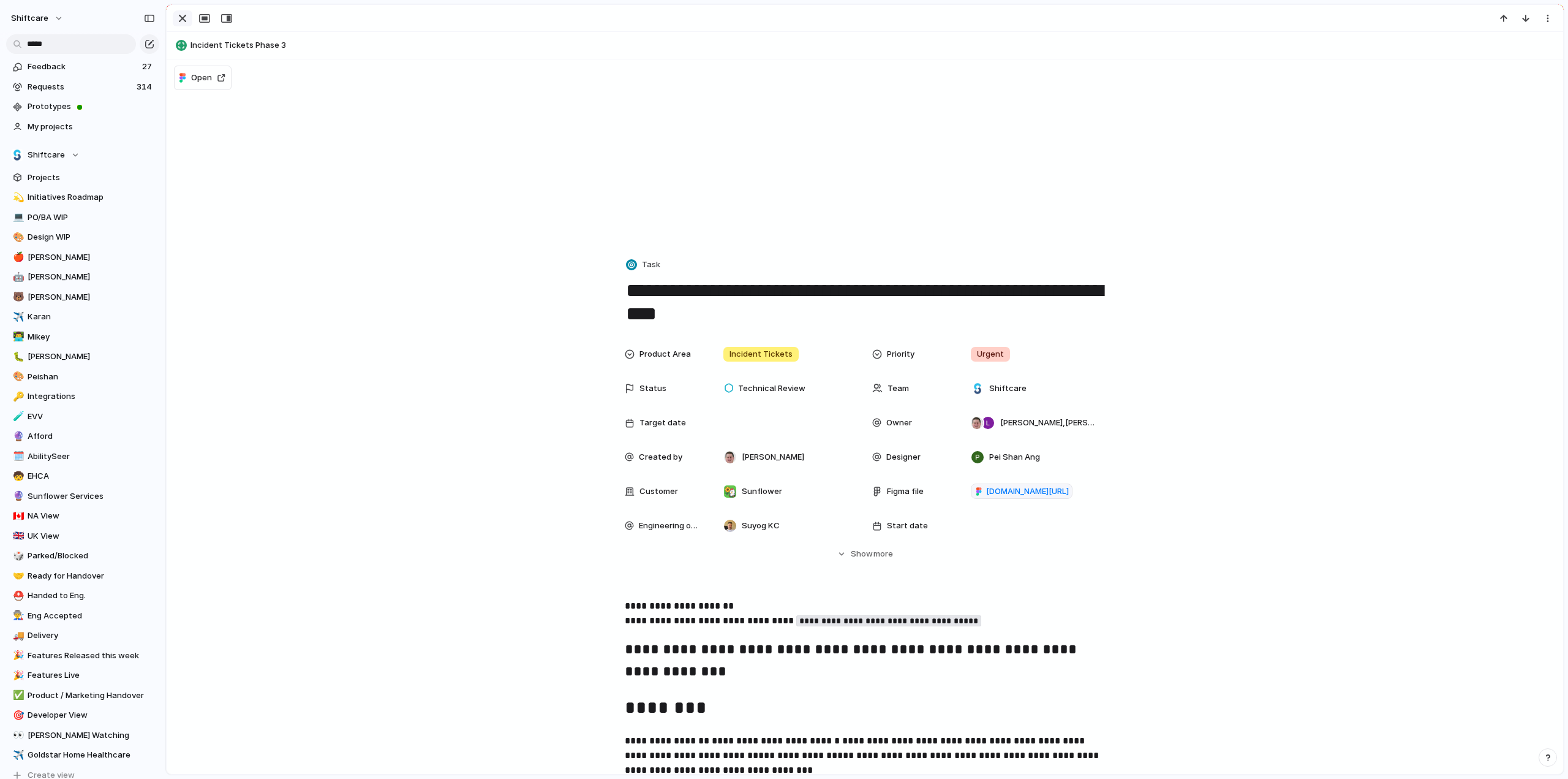
click at [175, 16] on div "button" at bounding box center [182, 18] width 15 height 15
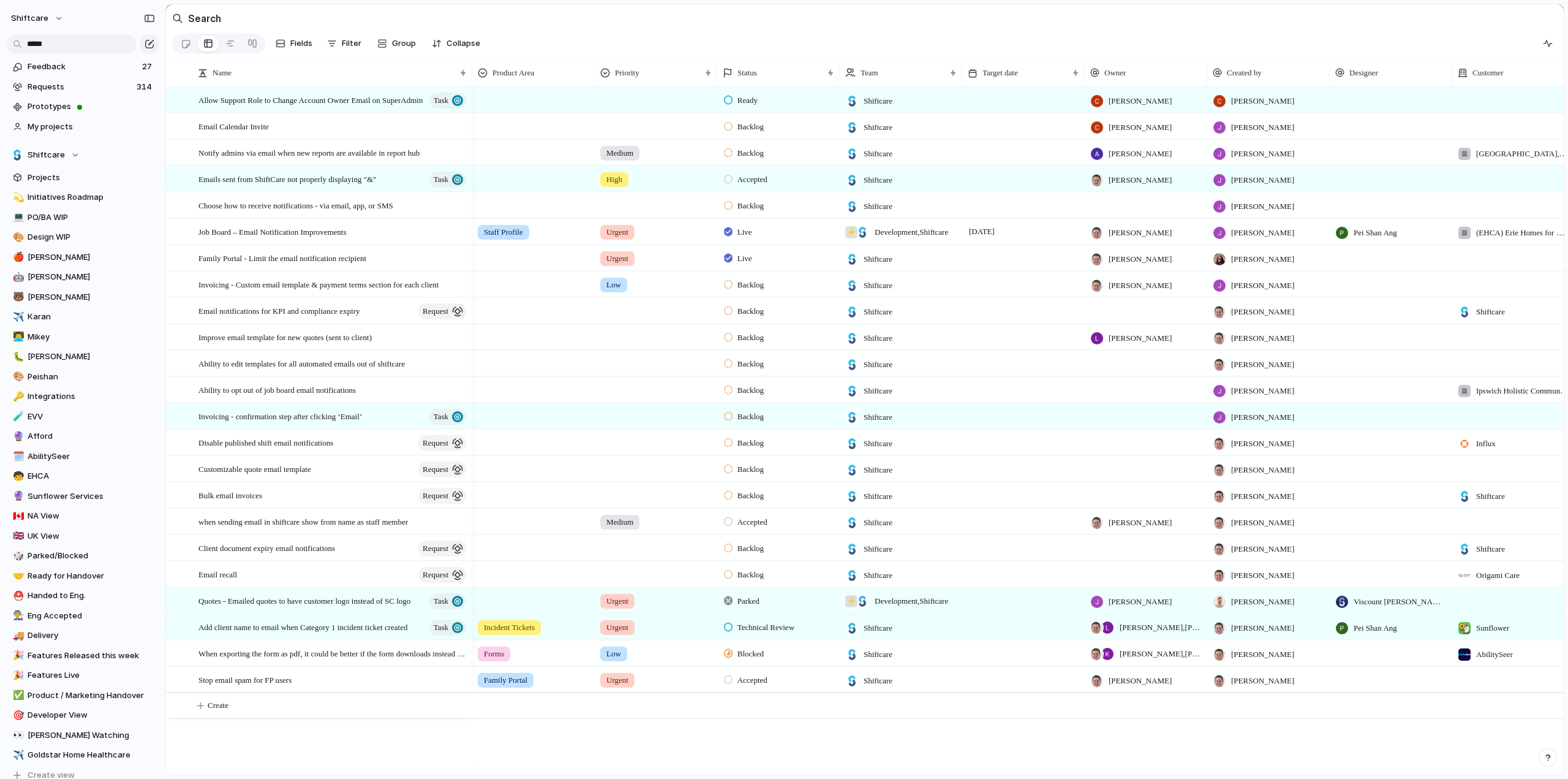
click at [973, 30] on section "Search" at bounding box center [864, 18] width 1397 height 28
click at [78, 45] on input "*****" at bounding box center [71, 44] width 130 height 20
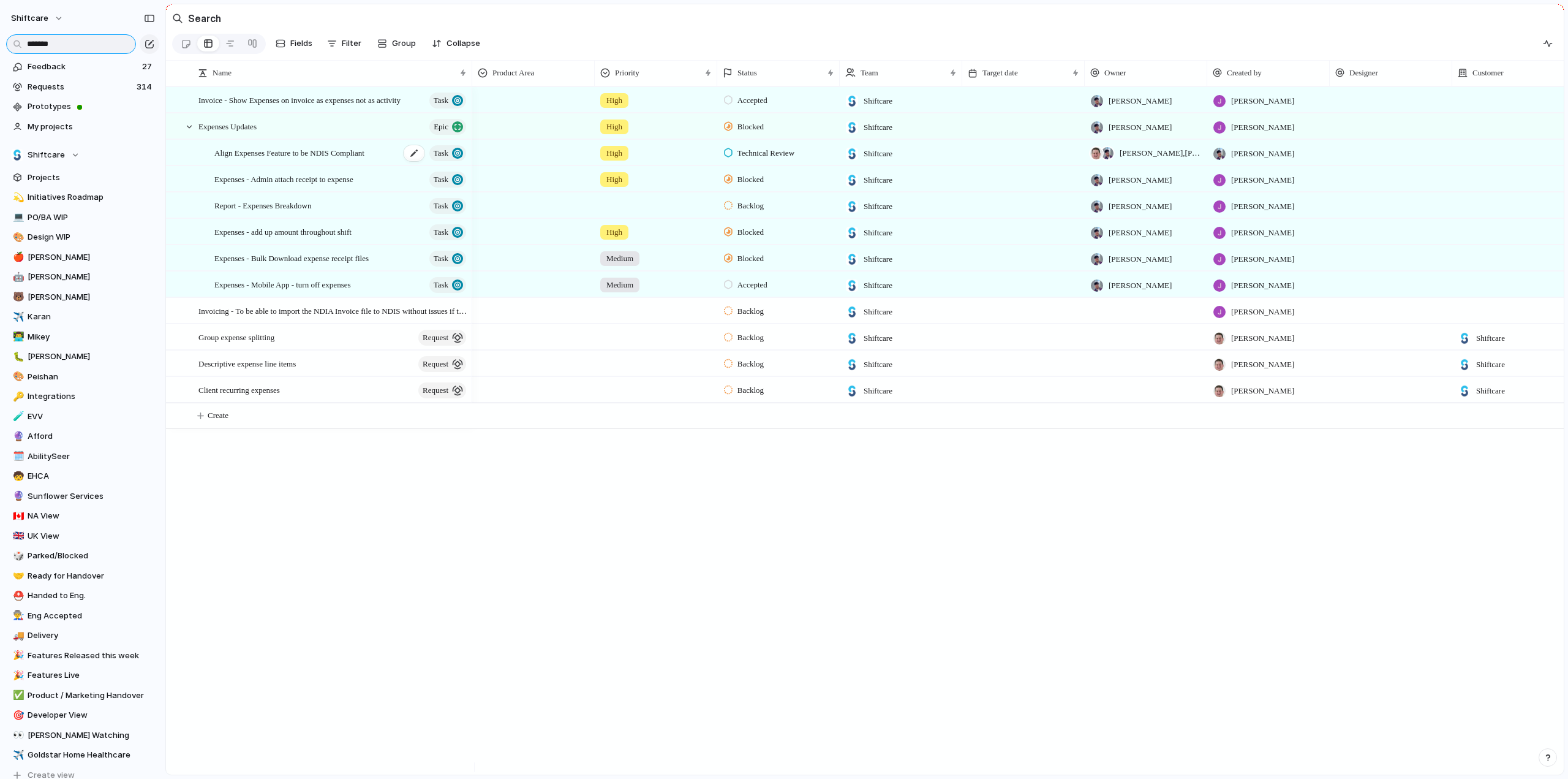
type input "*******"
click at [257, 159] on span "Align Expenses Feature to be NDIS Compliant" at bounding box center [289, 152] width 150 height 14
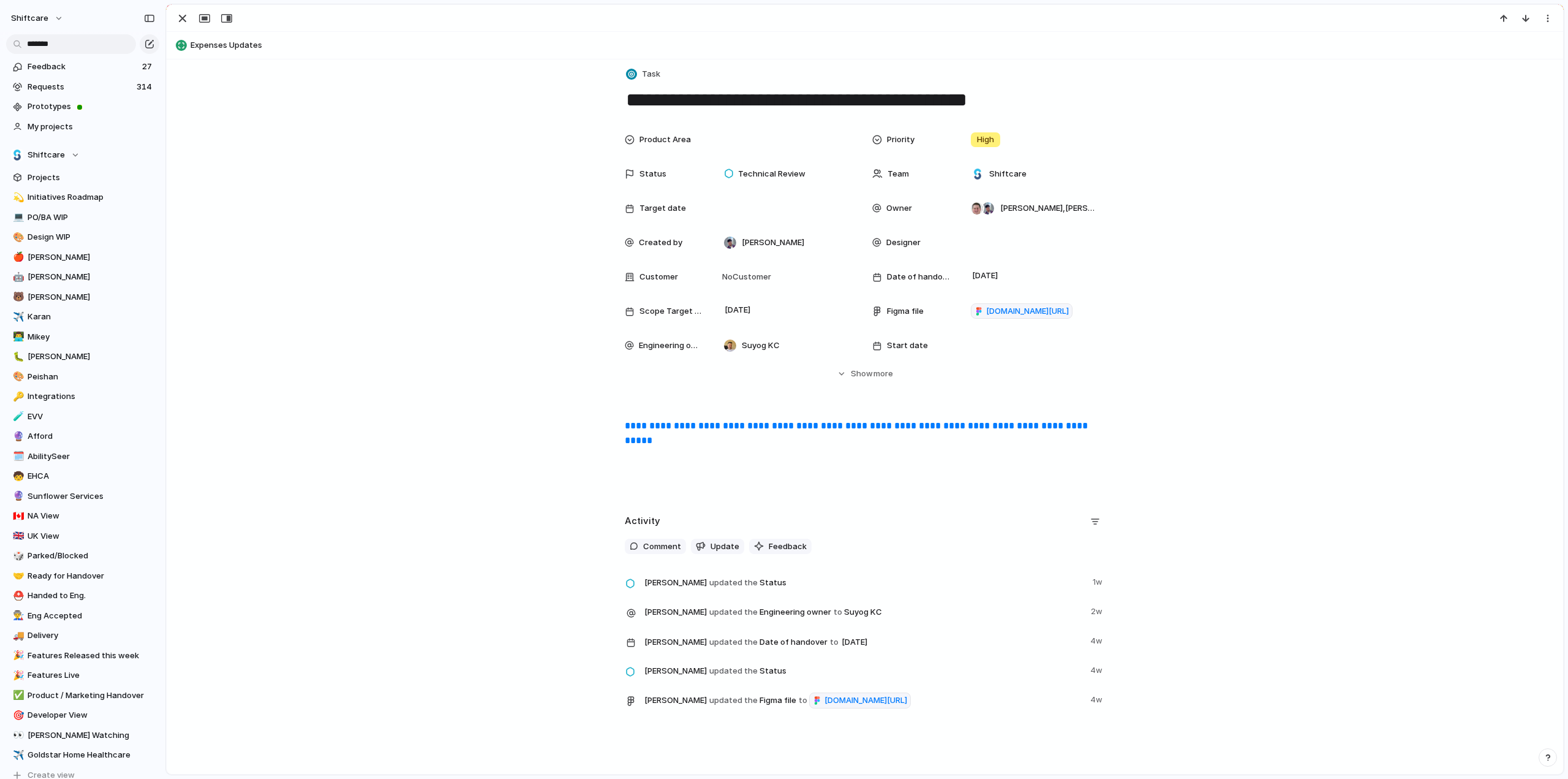
scroll to position [174, 0]
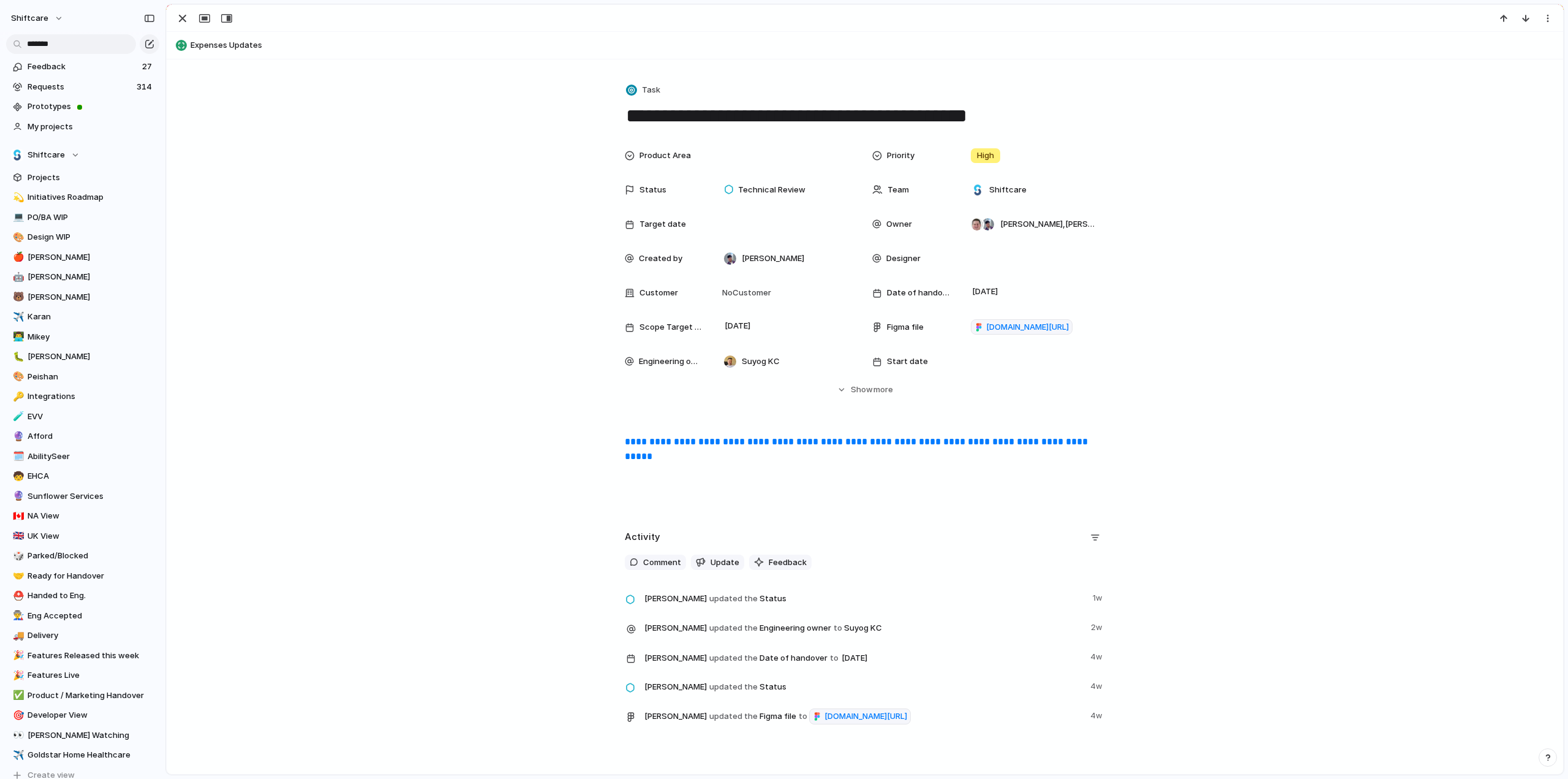
click at [682, 442] on link "**********" at bounding box center [857, 449] width 466 height 24
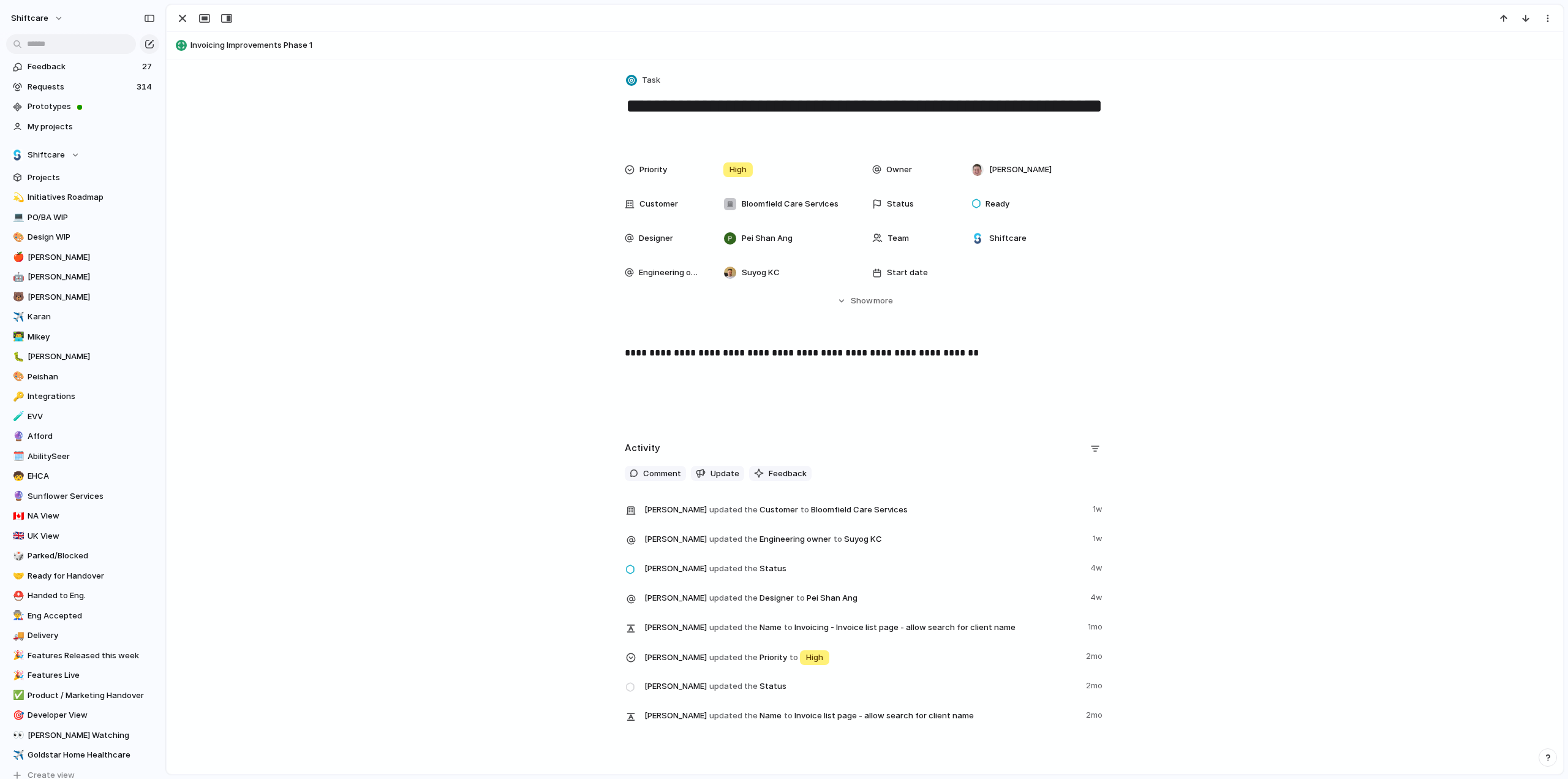
click at [682, 375] on div "**********" at bounding box center [865, 384] width 1367 height 78
click at [959, 355] on p "**********" at bounding box center [864, 353] width 480 height 15
click at [179, 16] on div "button" at bounding box center [182, 18] width 15 height 15
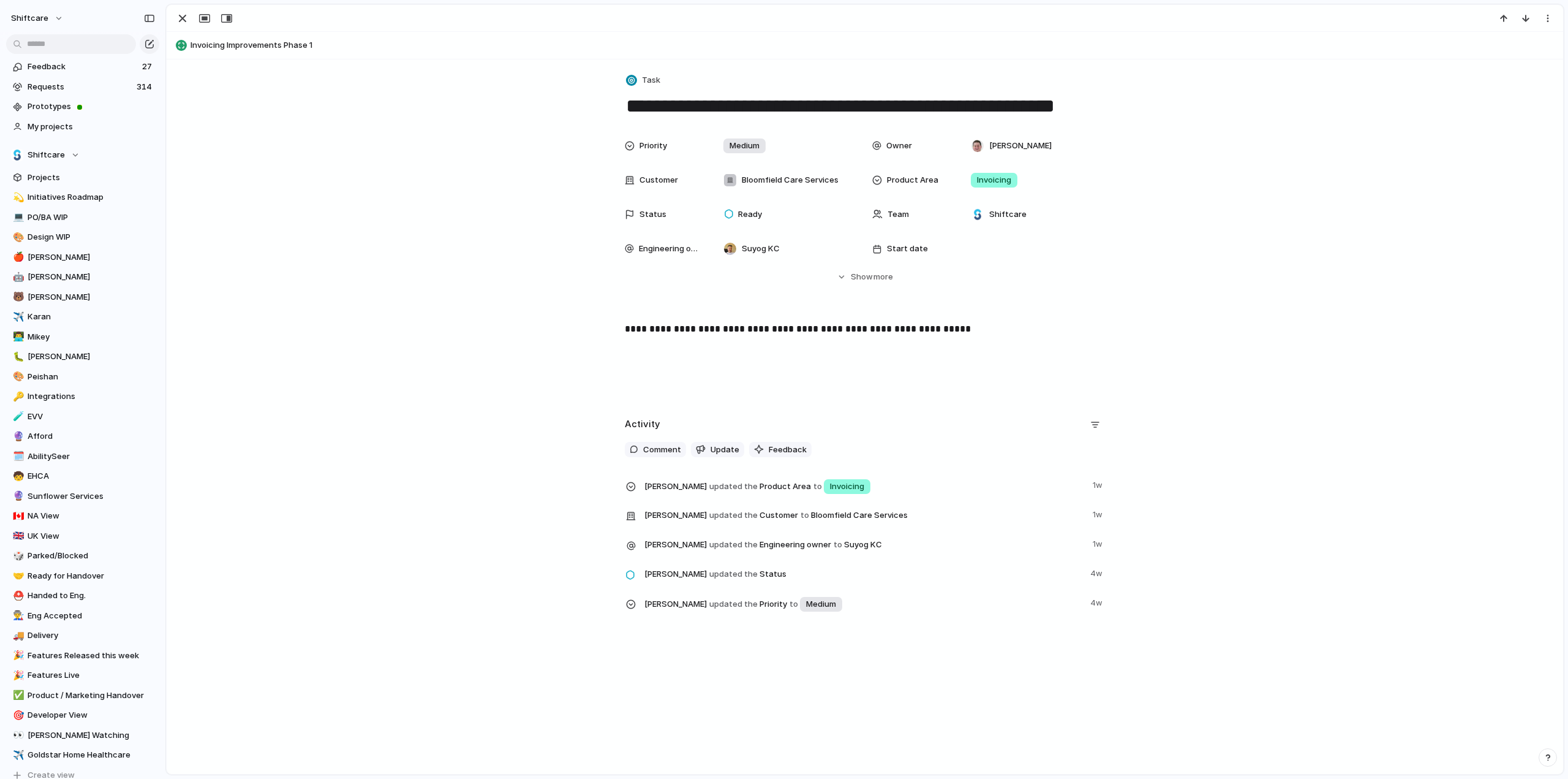
drag, startPoint x: 670, startPoint y: 378, endPoint x: 660, endPoint y: 367, distance: 14.9
click at [667, 375] on div "**********" at bounding box center [865, 360] width 1367 height 78
click at [643, 363] on div "**********" at bounding box center [865, 360] width 1367 height 78
click at [1000, 326] on p "**********" at bounding box center [864, 329] width 480 height 15
click at [185, 18] on div "button" at bounding box center [182, 18] width 15 height 15
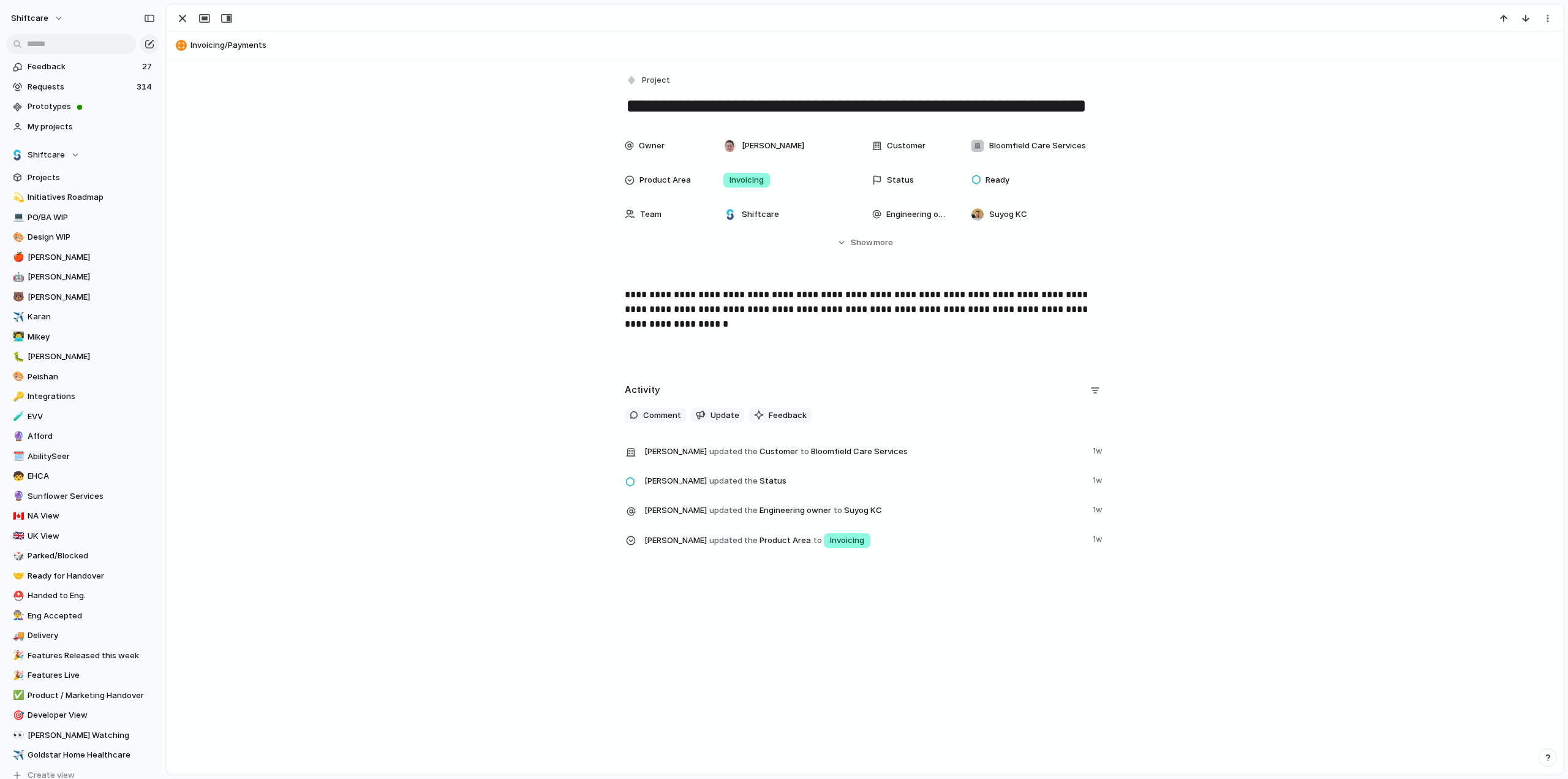
click at [678, 345] on div "**********" at bounding box center [865, 326] width 1367 height 78
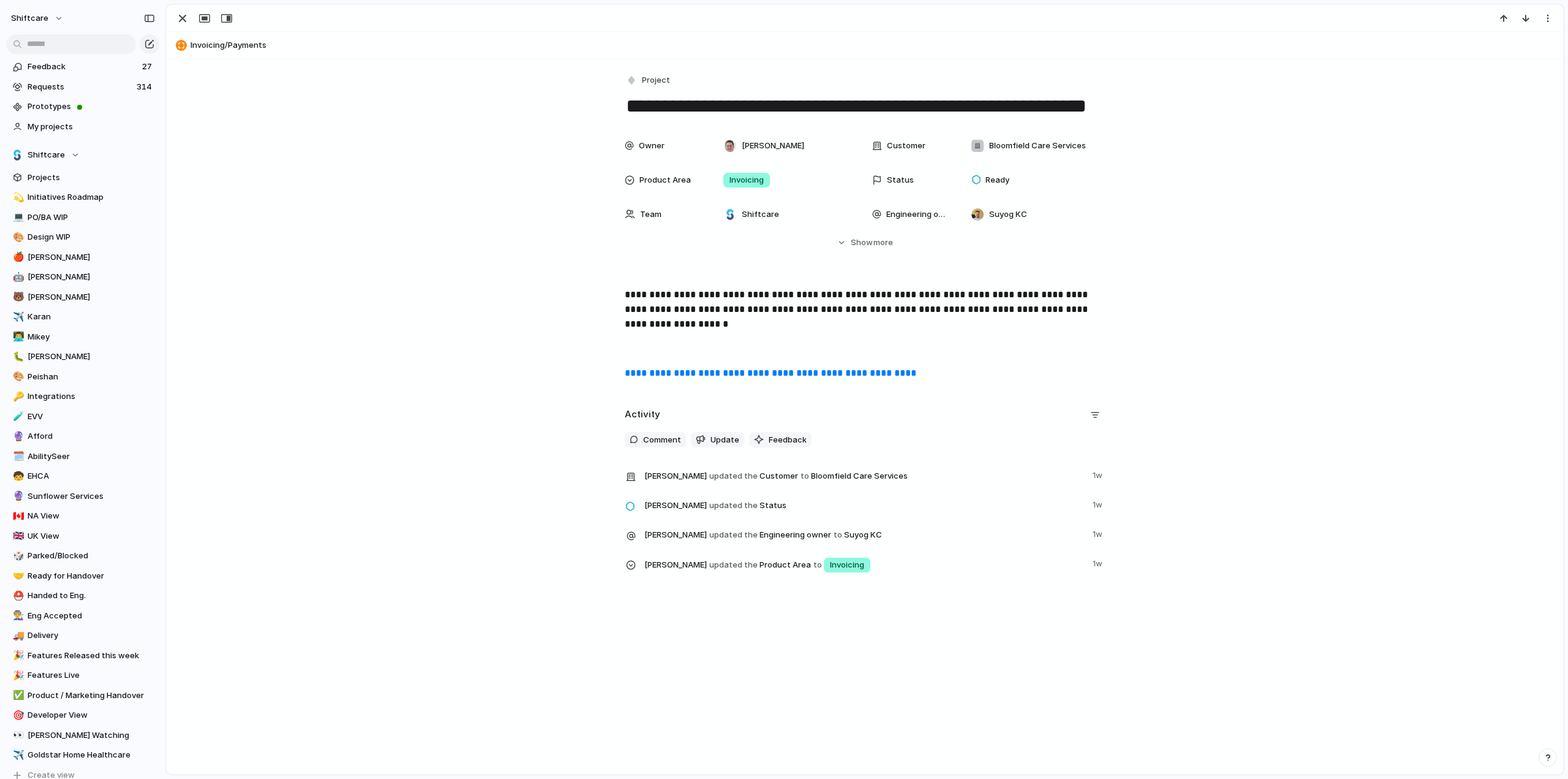
drag, startPoint x: 182, startPoint y: 18, endPoint x: 1566, endPoint y: 323, distance: 1417.2
click at [182, 18] on div "button" at bounding box center [182, 18] width 15 height 15
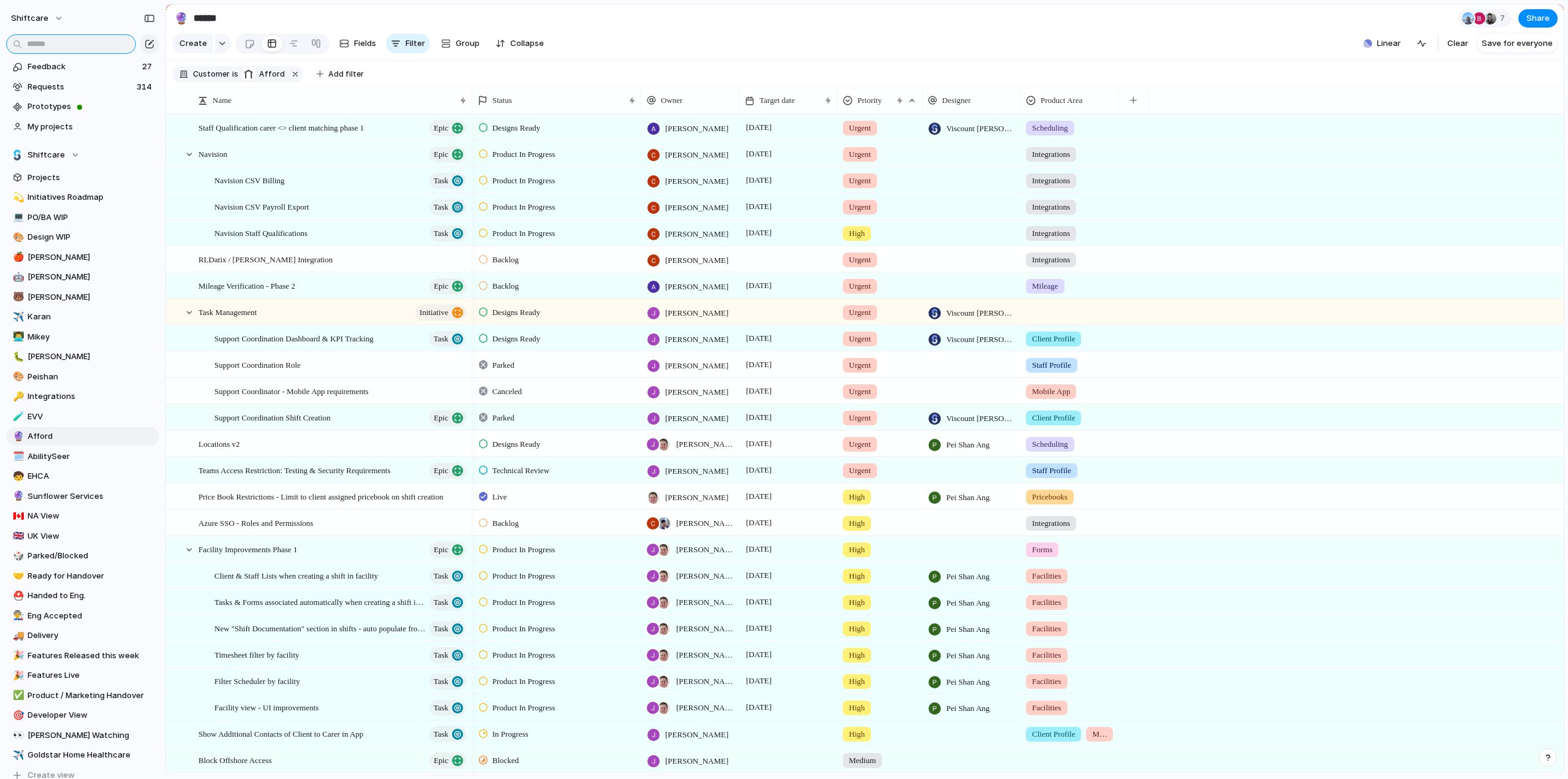
click at [98, 53] on input "text" at bounding box center [71, 44] width 130 height 20
click at [94, 48] on input "text" at bounding box center [71, 44] width 130 height 20
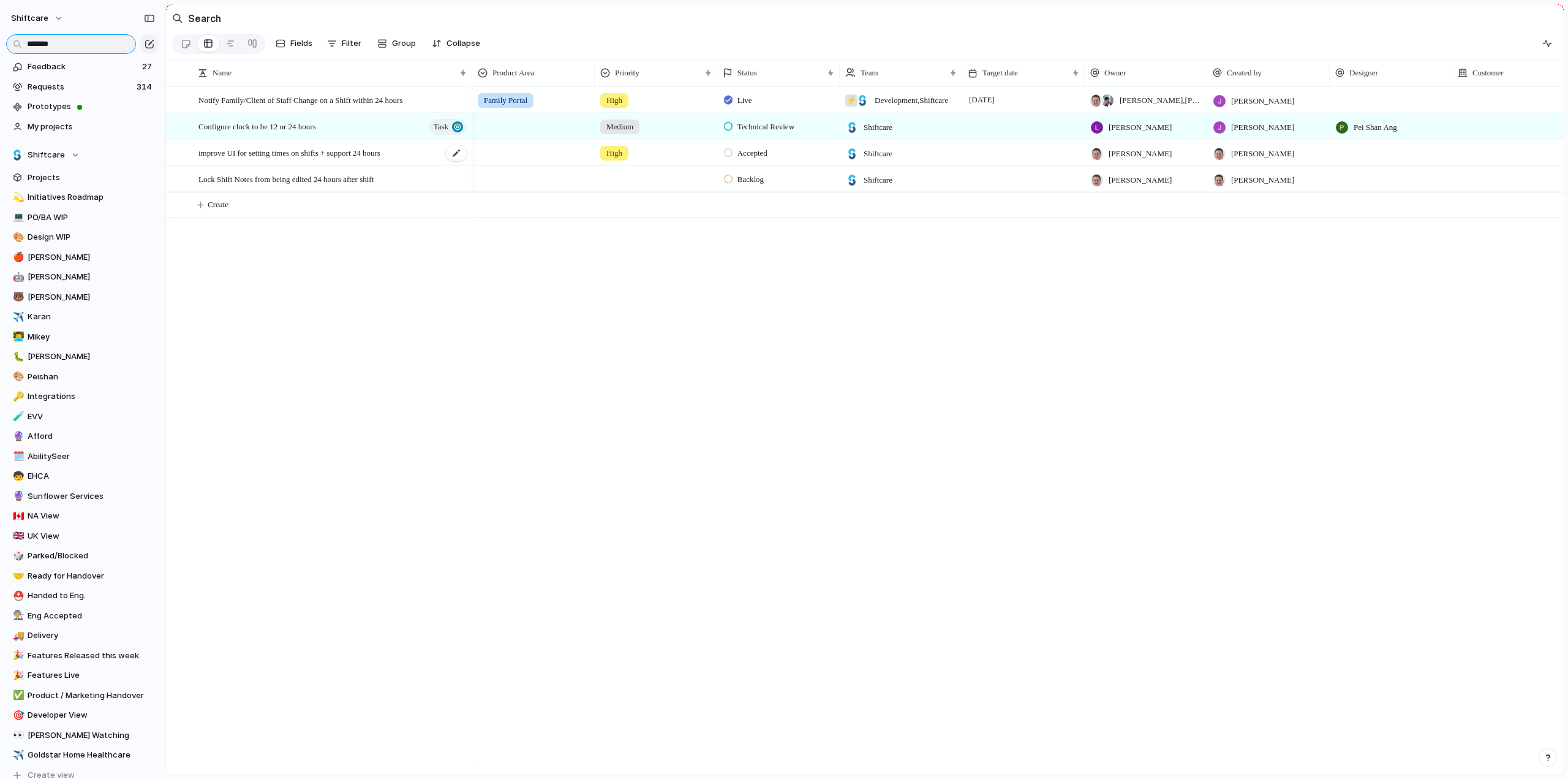
type input "*******"
click at [283, 147] on div "improve UI for setting times on shifts + support 24 hours" at bounding box center [333, 153] width 269 height 25
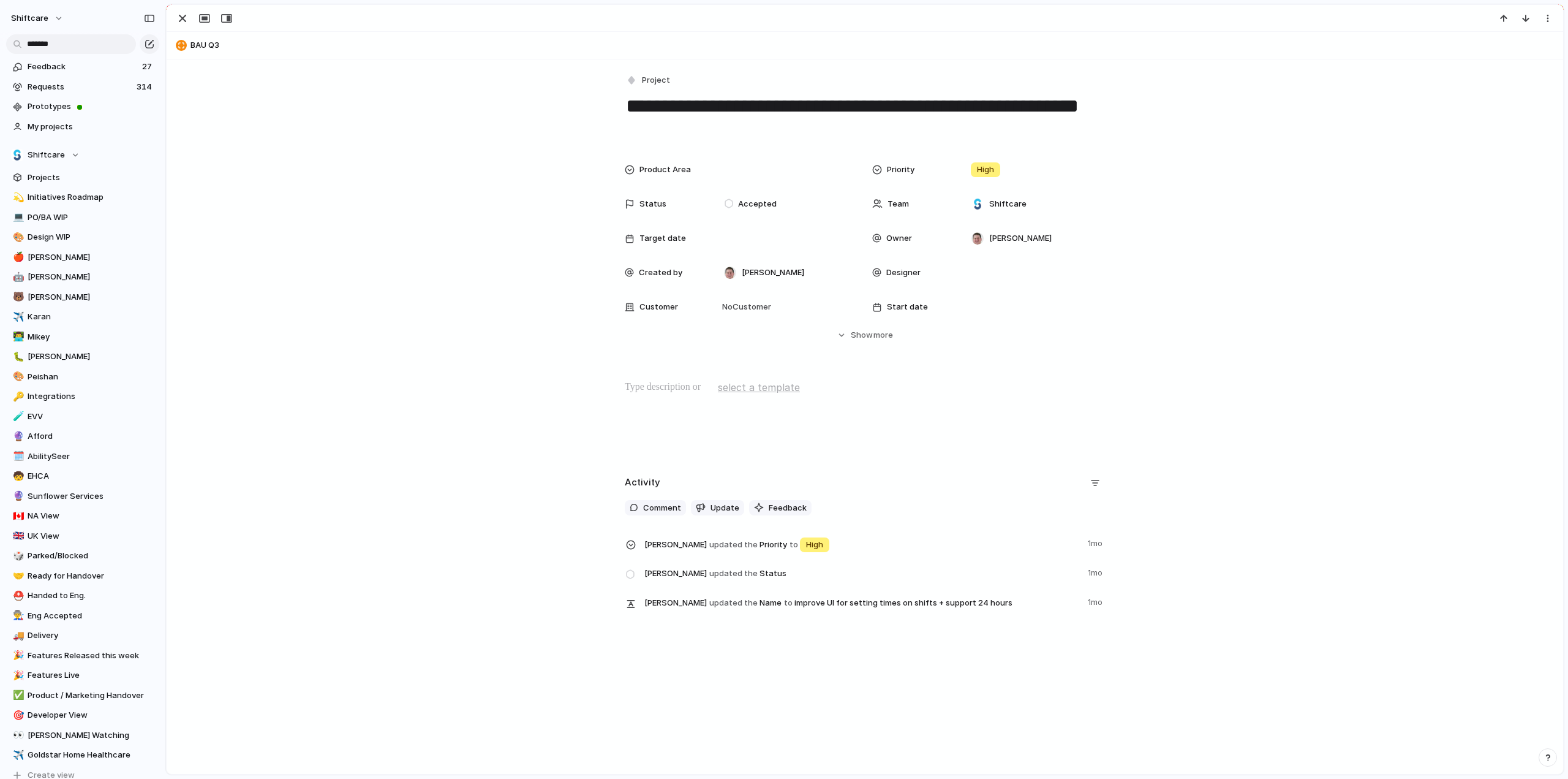
drag, startPoint x: 182, startPoint y: 13, endPoint x: 199, endPoint y: 44, distance: 35.4
click at [182, 13] on div "button" at bounding box center [182, 18] width 15 height 15
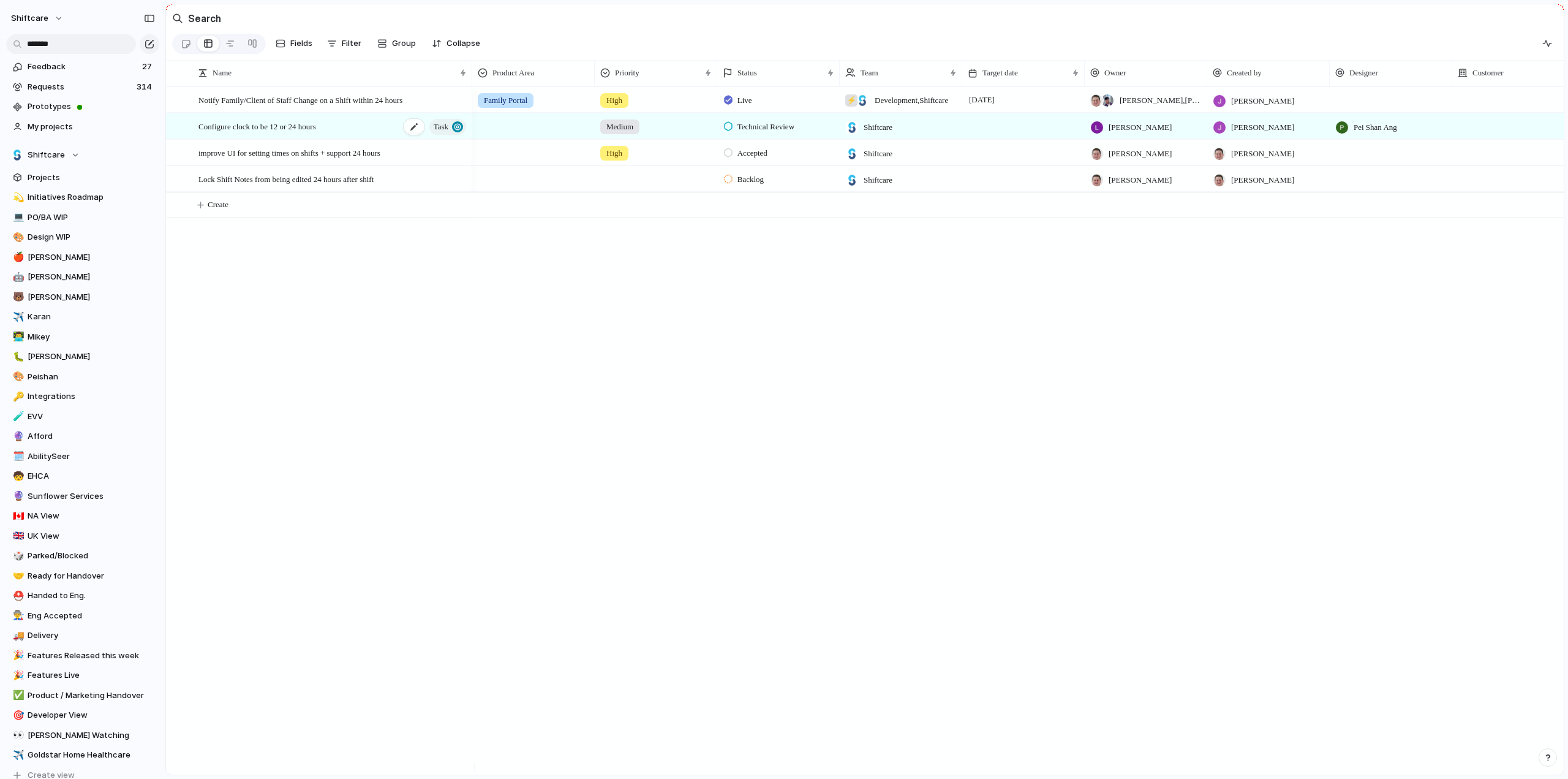
click at [271, 132] on span "Configure clock to be 12 or 24 hours" at bounding box center [257, 126] width 117 height 14
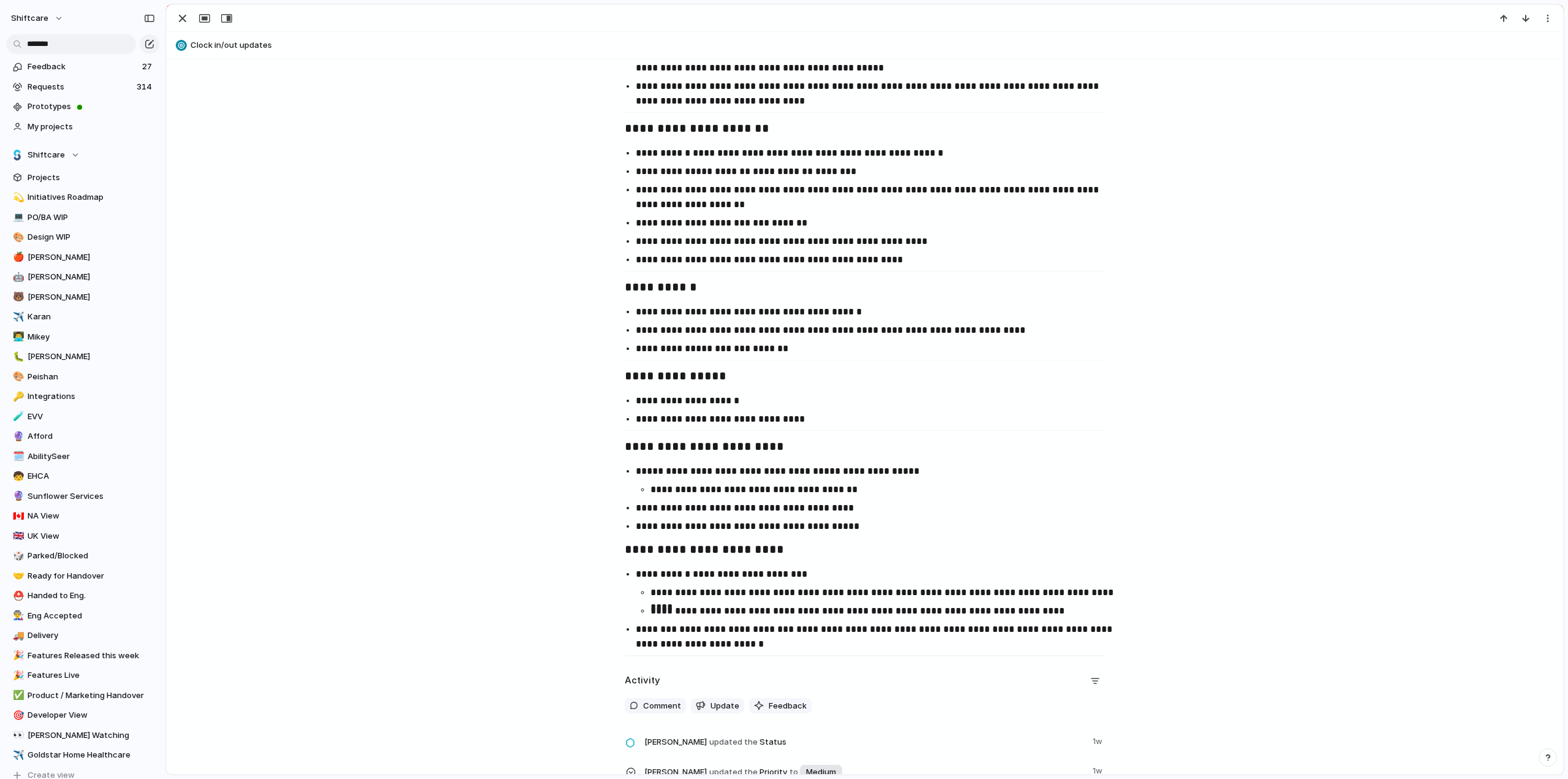
scroll to position [1103, 0]
